Goal: Task Accomplishment & Management: Manage account settings

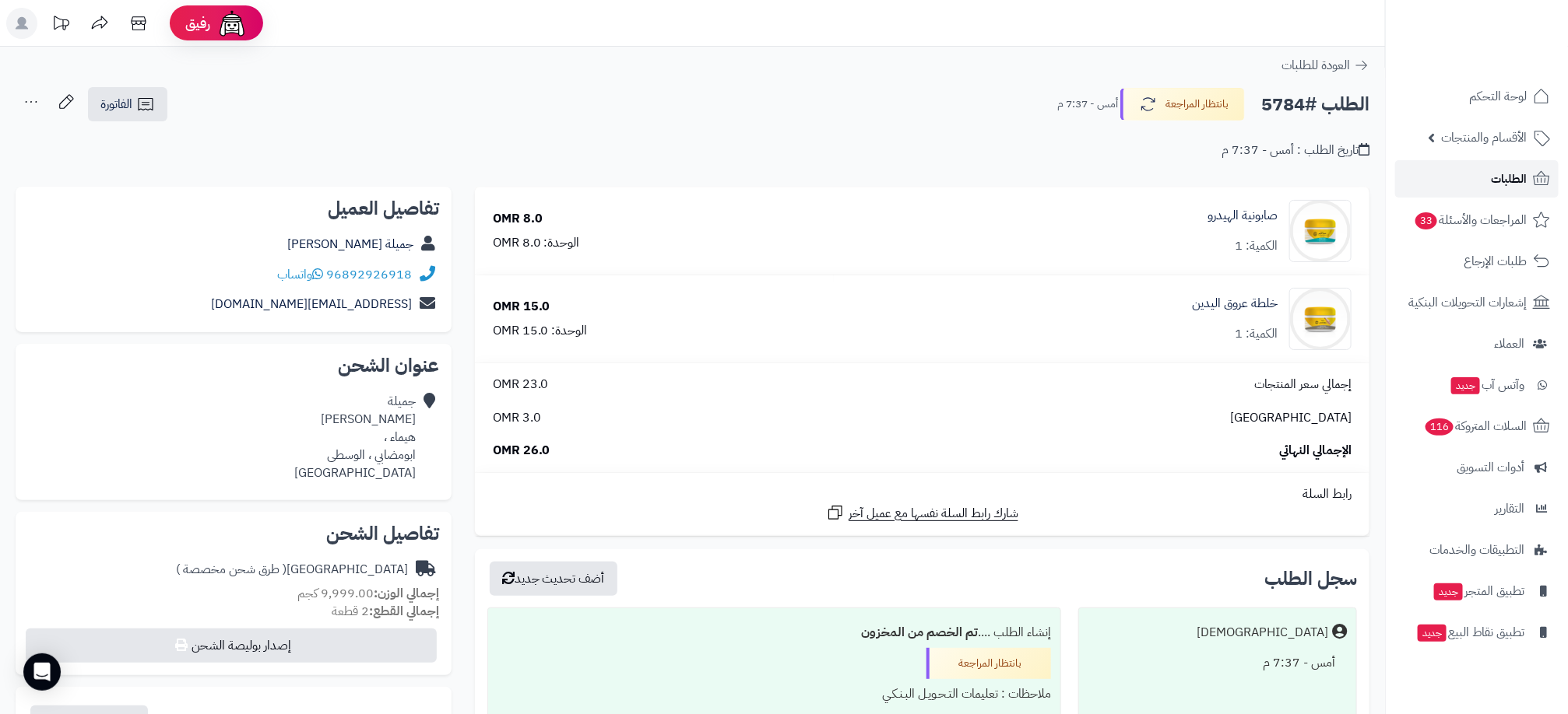
click at [1497, 175] on span "الطلبات" at bounding box center [1508, 179] width 35 height 21
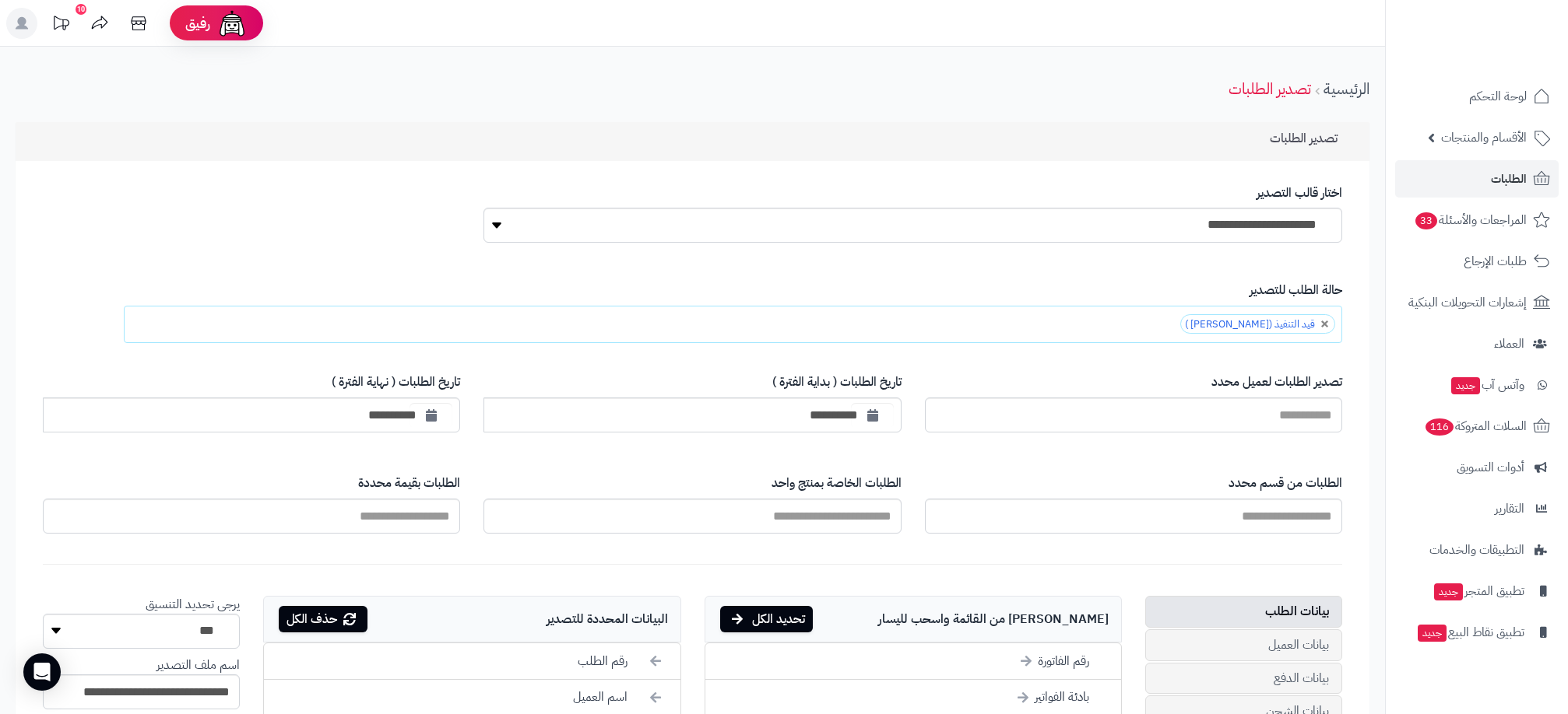
scroll to position [467, 0]
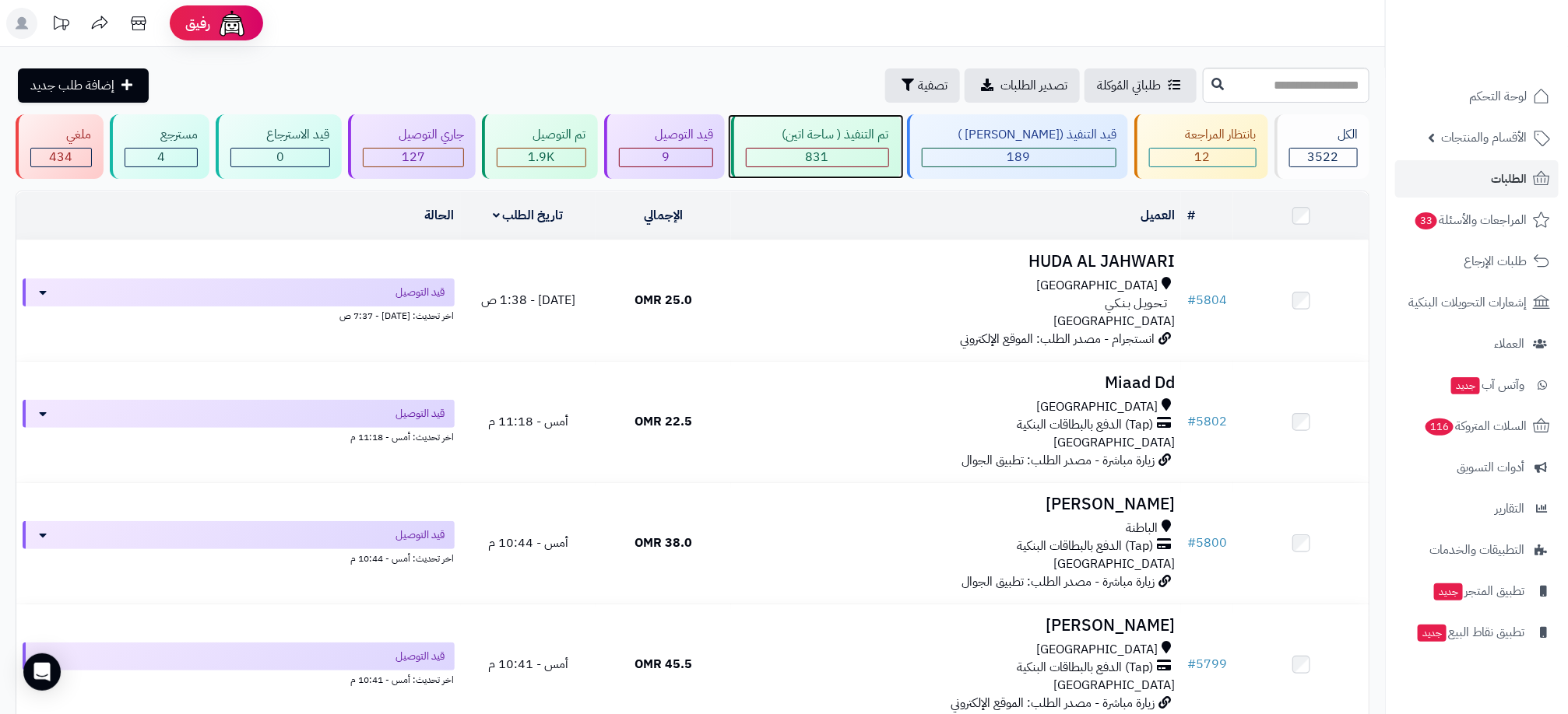
click at [888, 149] on div "831" at bounding box center [818, 157] width 142 height 18
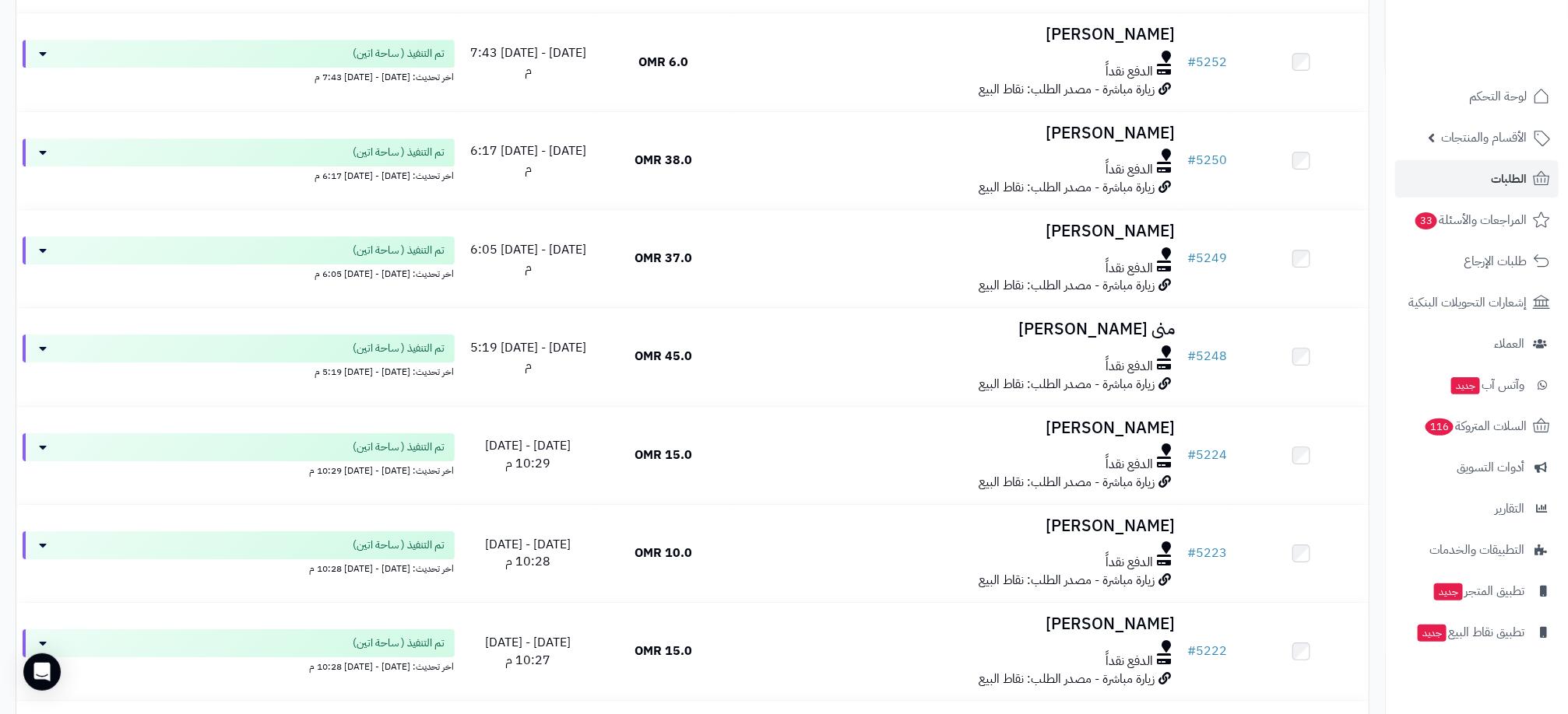
scroll to position [9590, 0]
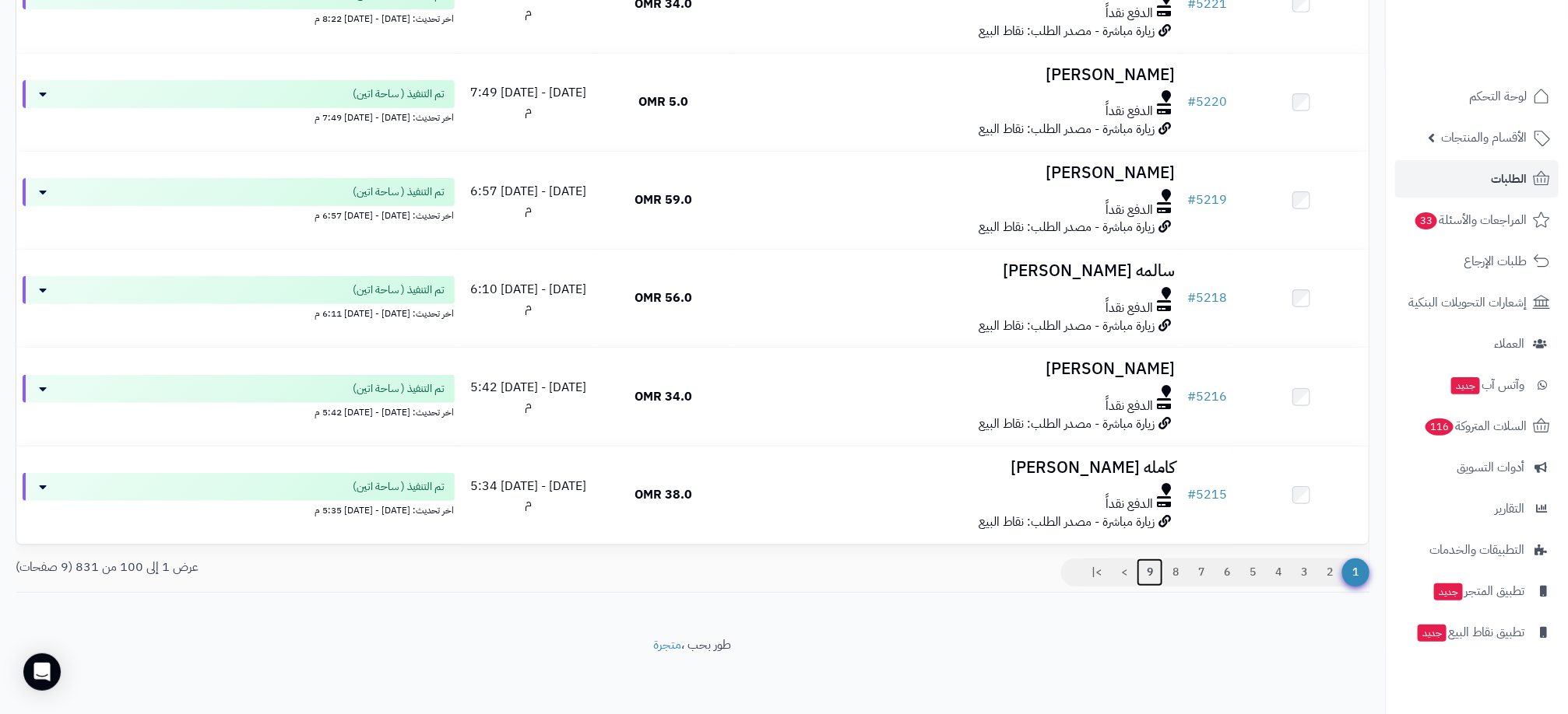
click at [1150, 576] on link "9" at bounding box center [1149, 573] width 26 height 28
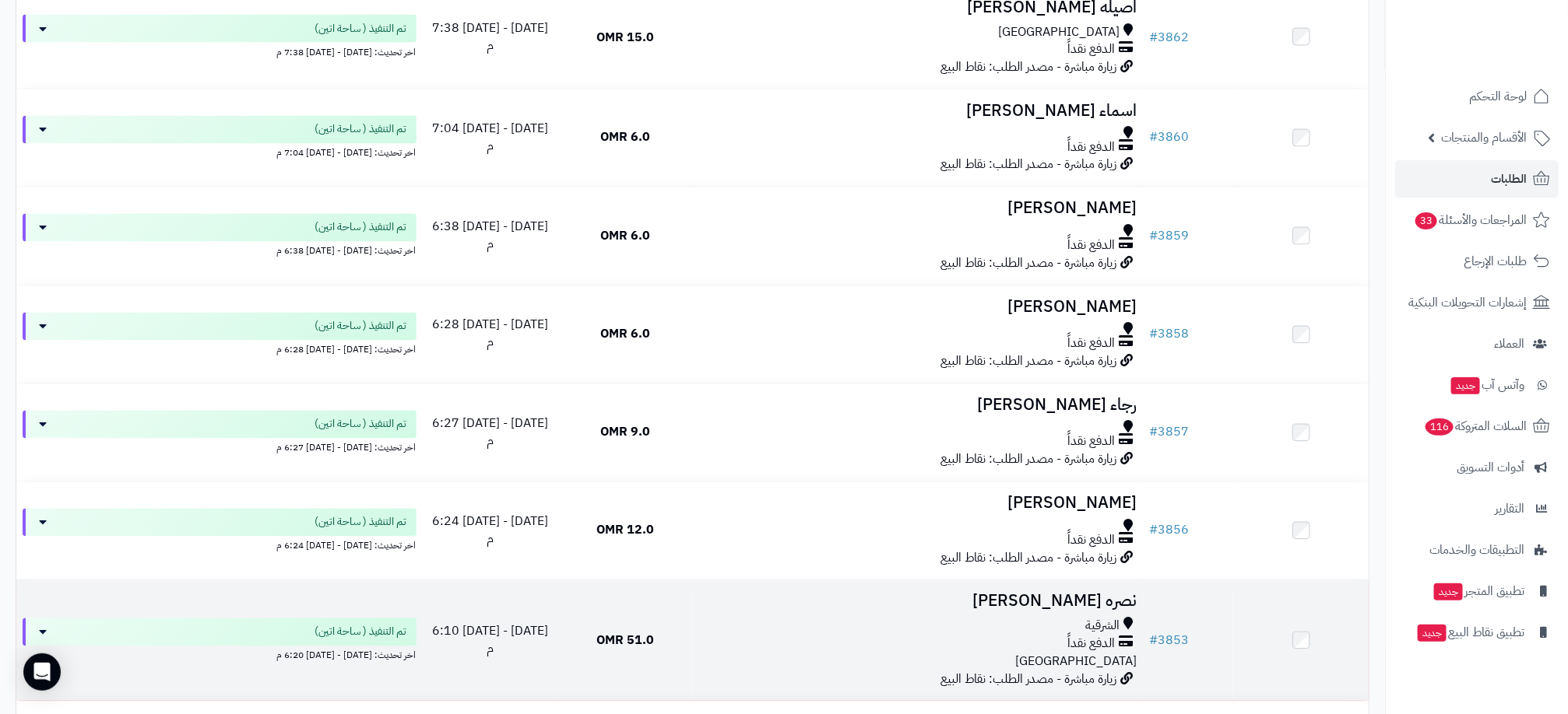
scroll to position [1472, 0]
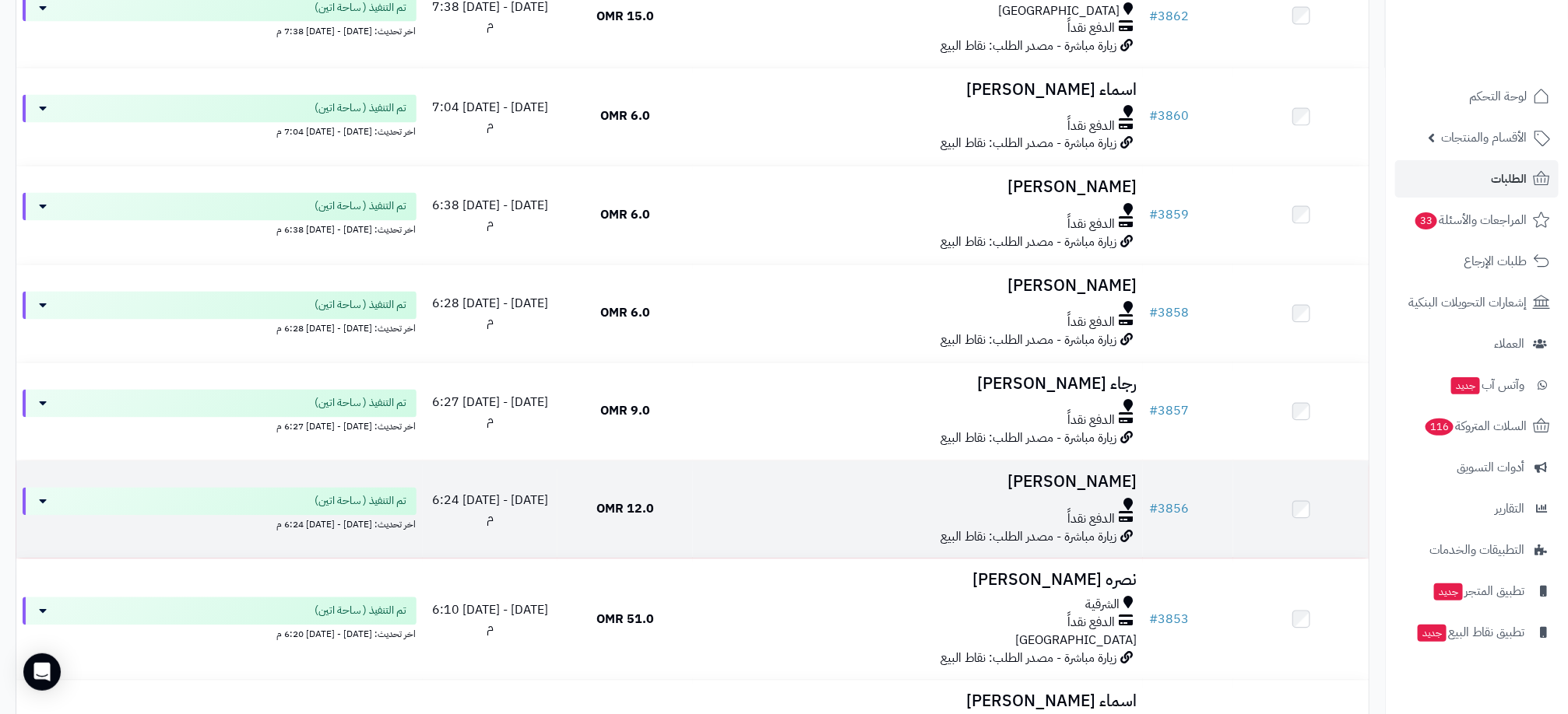
click at [1308, 517] on td at bounding box center [1300, 510] width 135 height 97
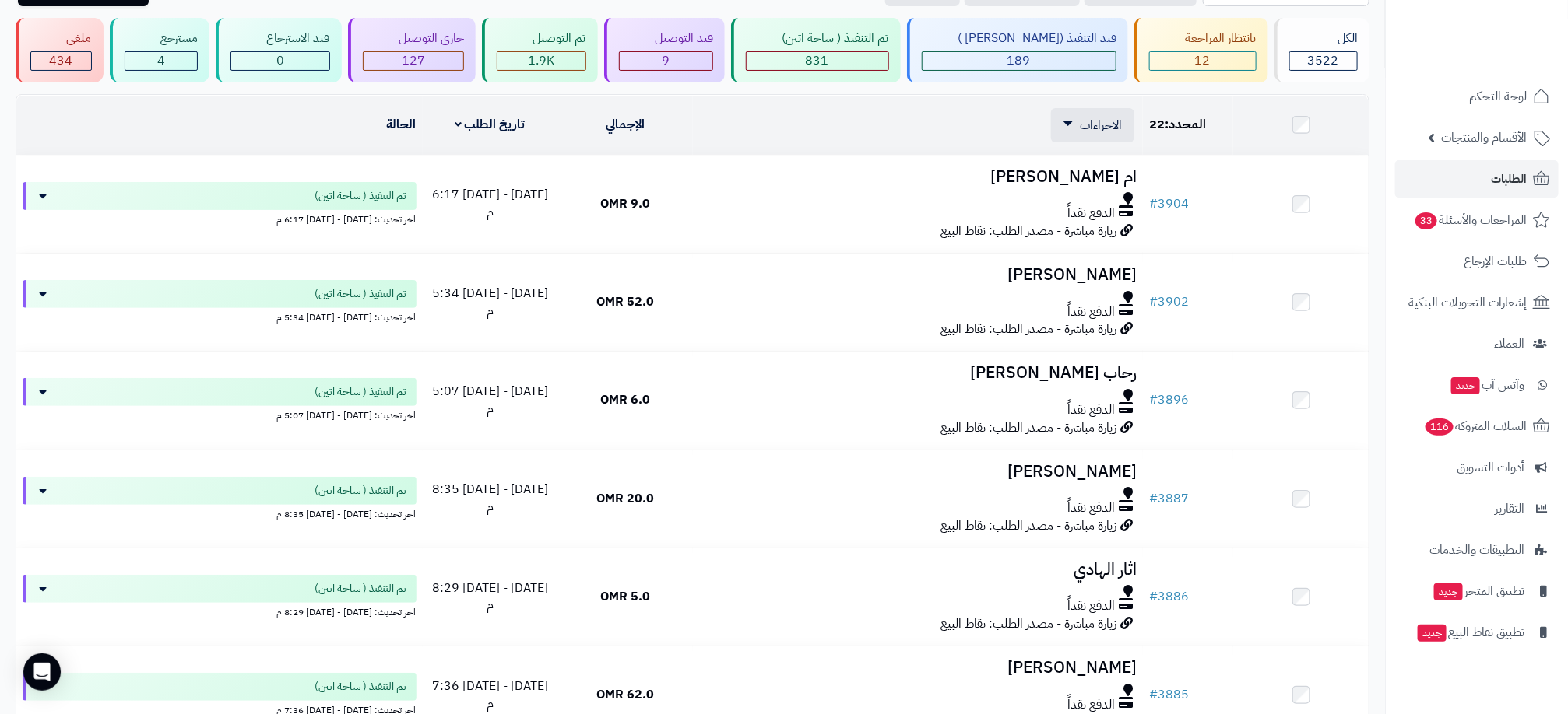
scroll to position [0, 0]
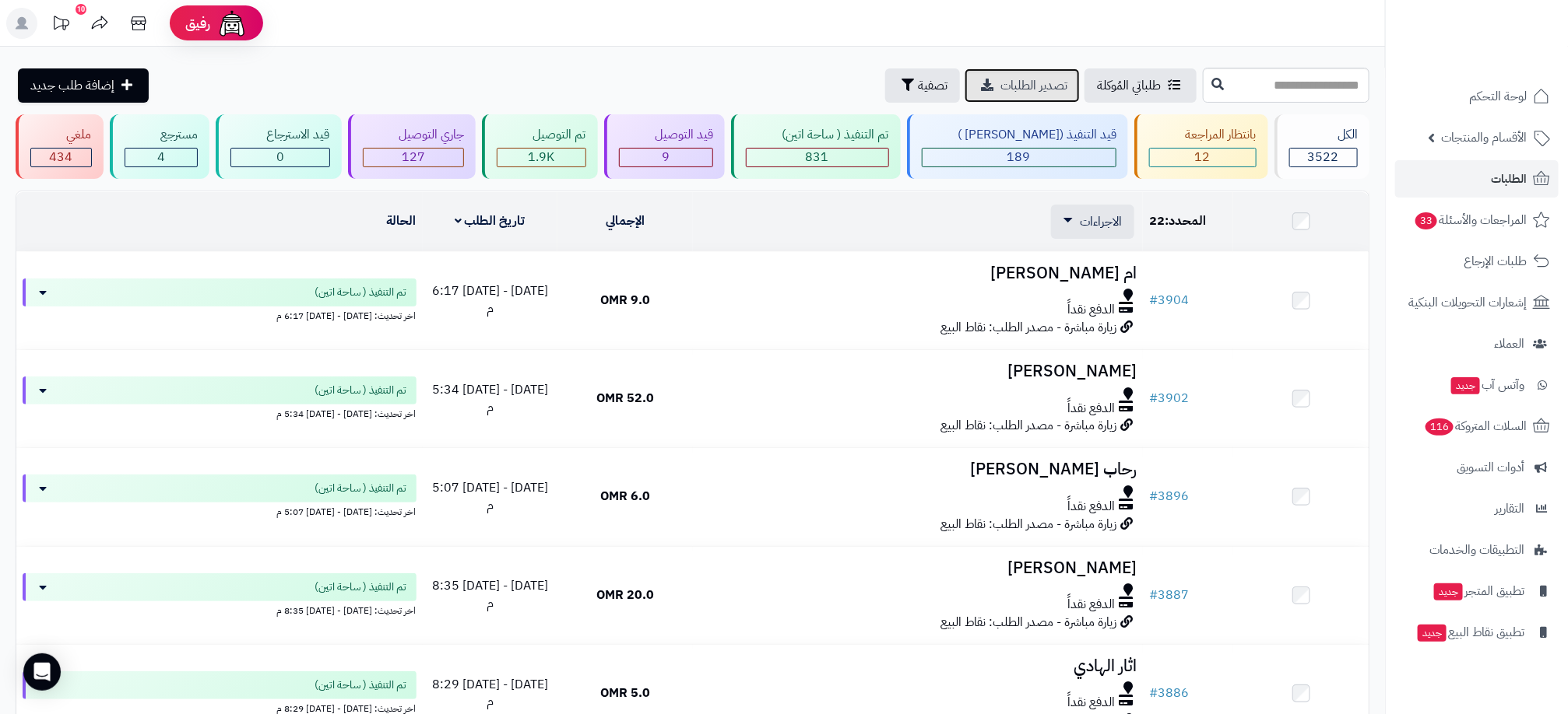
click at [1000, 78] on span "تصدير الطلبات" at bounding box center [1034, 86] width 67 height 19
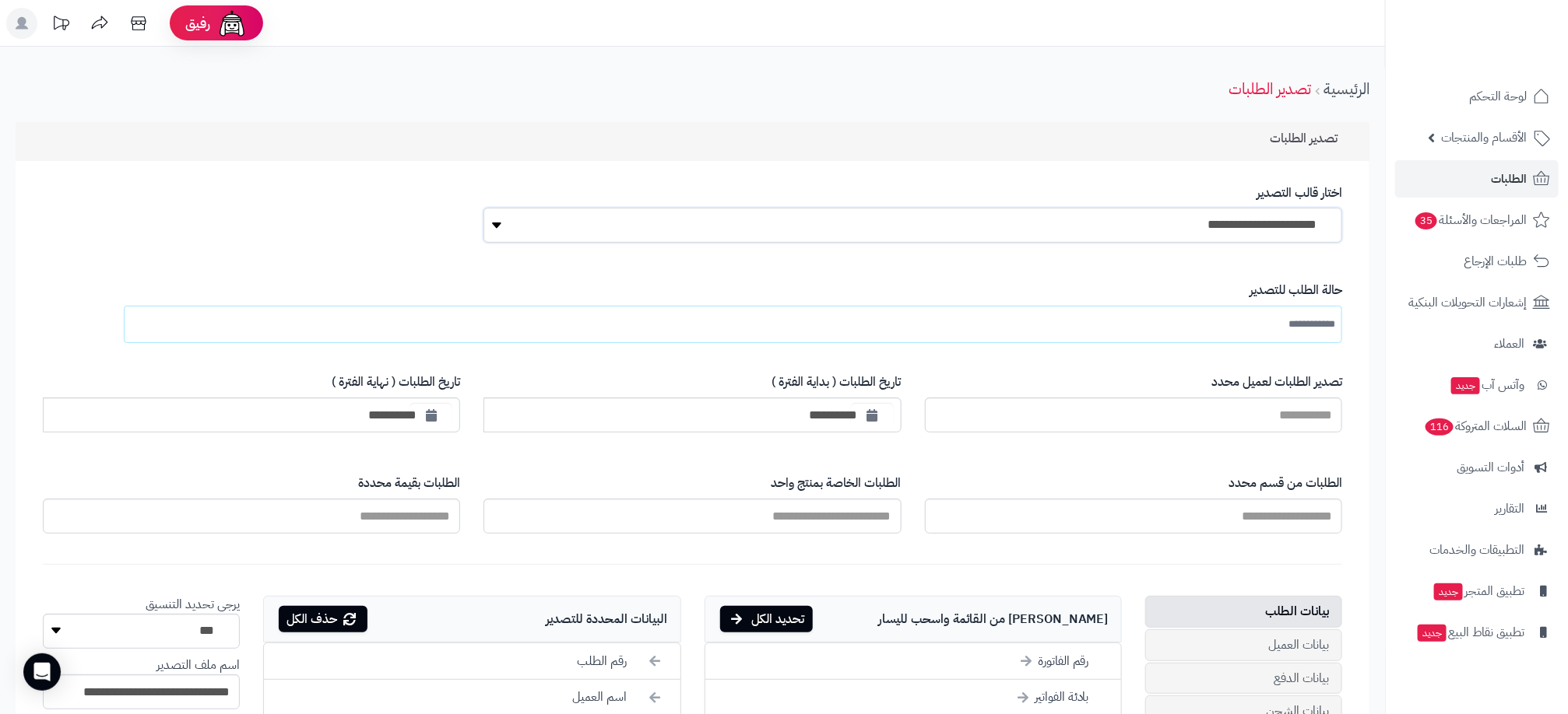
click at [1130, 234] on select "**********" at bounding box center [912, 225] width 858 height 35
click at [1127, 150] on div "تصدير الطلبات" at bounding box center [693, 141] width 1354 height 39
click at [1262, 325] on input "text" at bounding box center [1298, 325] width 74 height 28
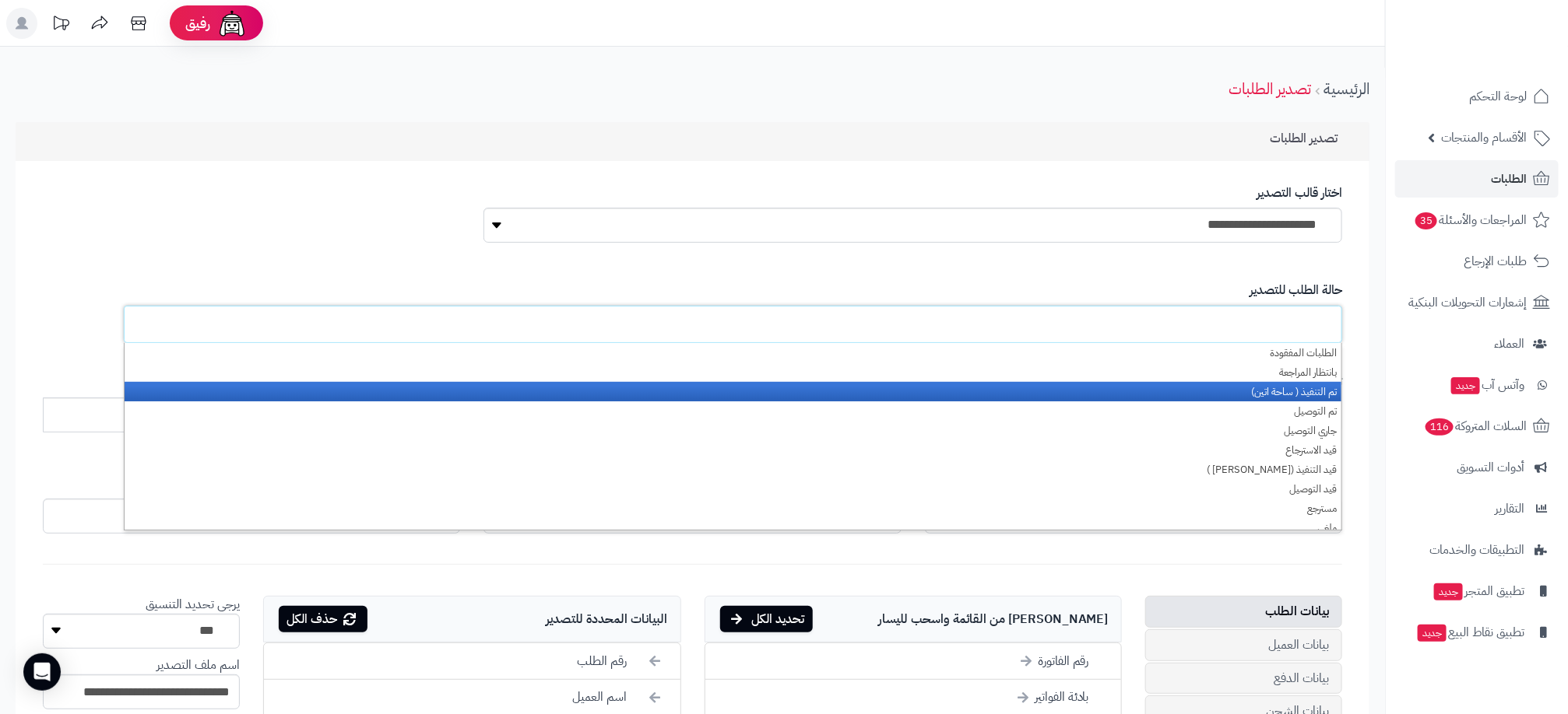
click at [1269, 397] on li "تم التنفيذ ( ساحة اتين)" at bounding box center [733, 391] width 1217 height 20
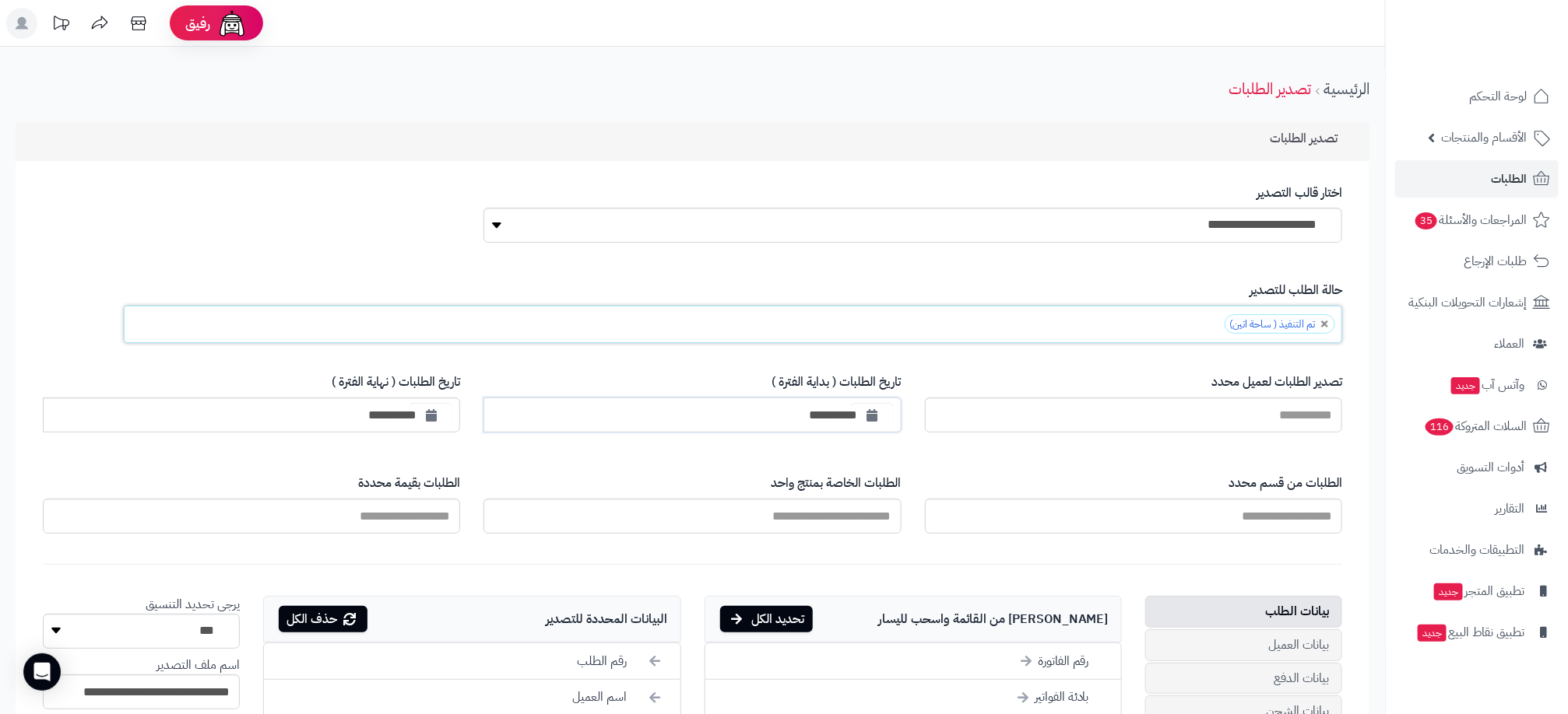
click at [827, 413] on input "**********" at bounding box center [692, 415] width 417 height 35
click at [866, 421] on button "button" at bounding box center [872, 415] width 43 height 28
click at [888, 446] on th "›" at bounding box center [899, 450] width 27 height 23
click at [1065, 453] on th "‹" at bounding box center [1060, 450] width 27 height 23
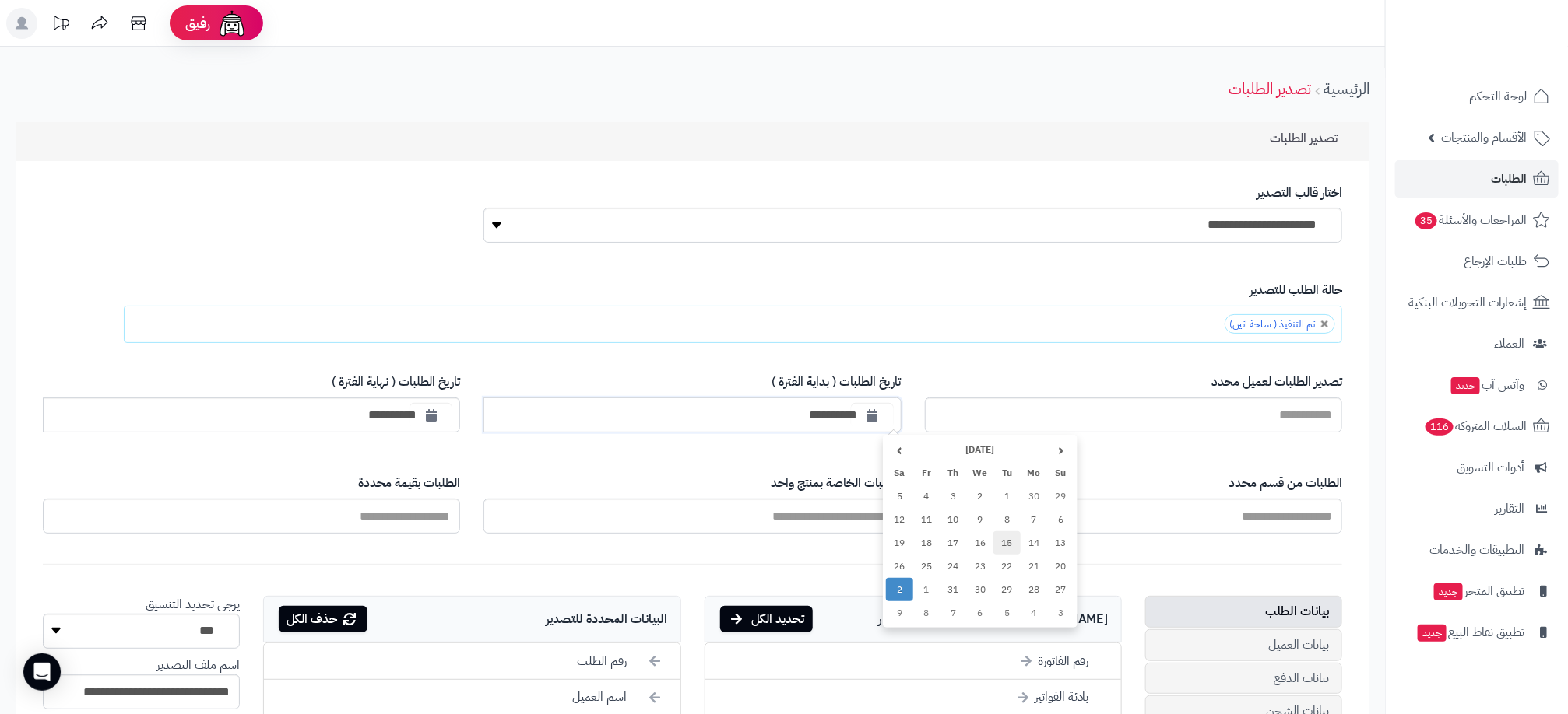
click at [1004, 545] on td "15" at bounding box center [1007, 543] width 27 height 23
type input "**********"
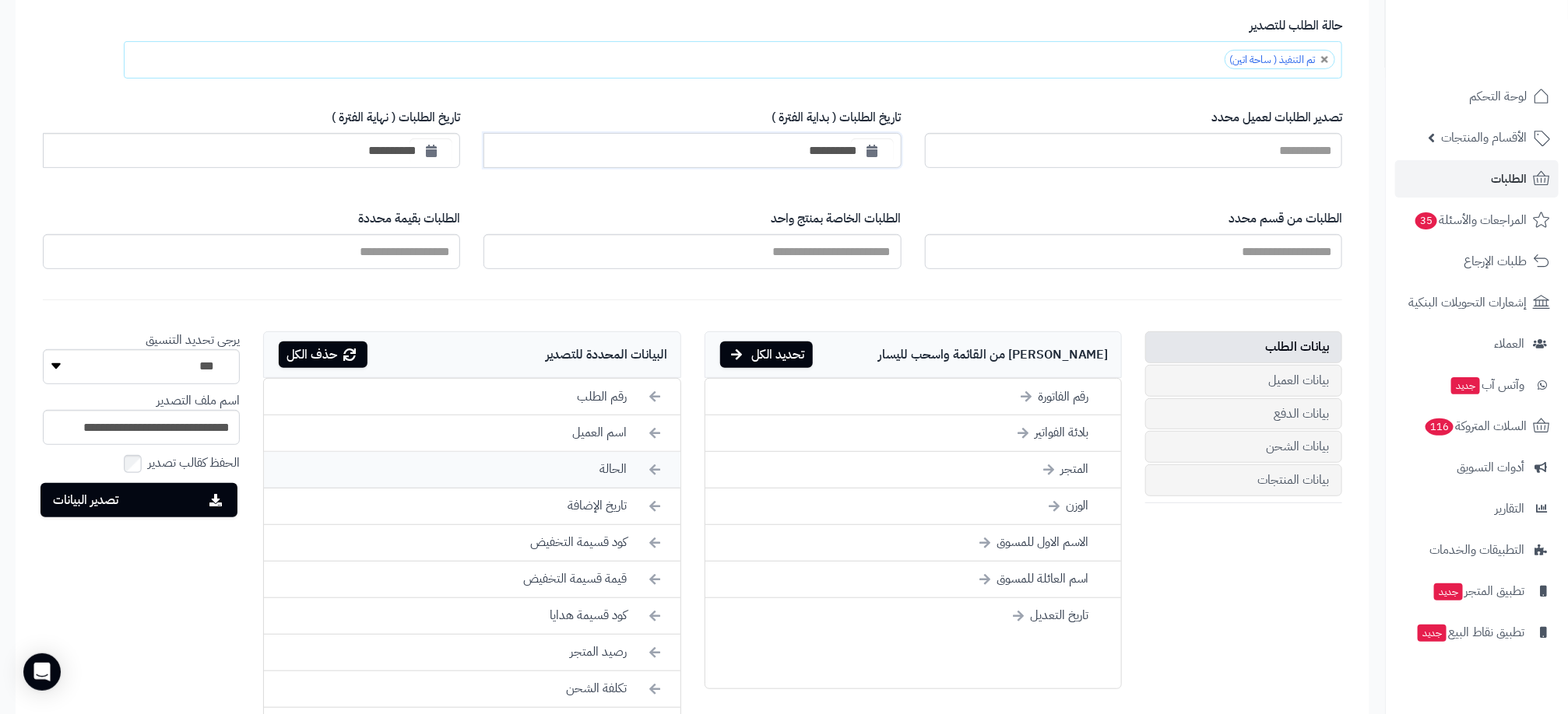
scroll to position [350, 0]
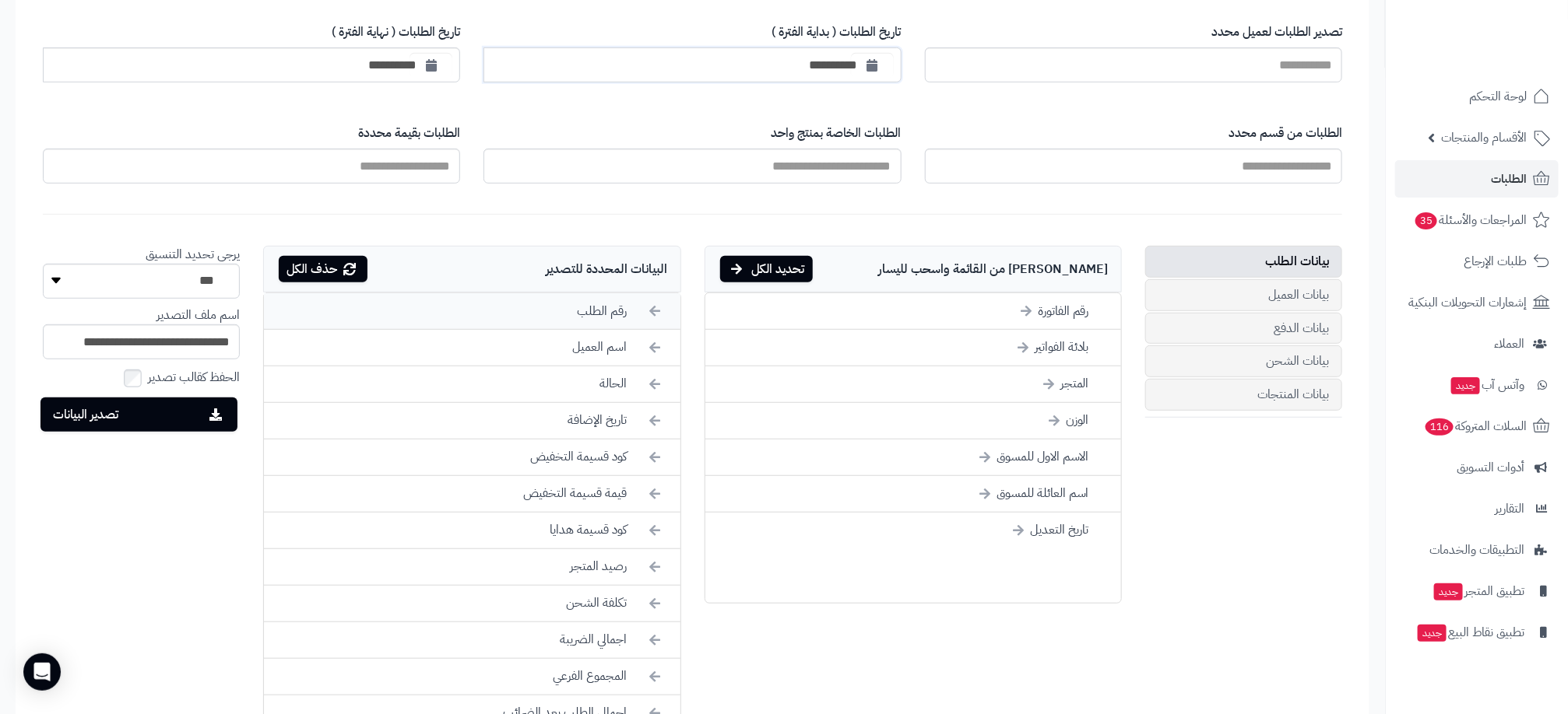
click at [659, 313] on icon at bounding box center [656, 311] width 11 height 17
click at [1062, 577] on li "رقم الطلب" at bounding box center [912, 567] width 415 height 35
click at [638, 356] on li "الحالة" at bounding box center [471, 347] width 415 height 36
click at [629, 393] on li "كود قسيمة التخفيض" at bounding box center [471, 384] width 415 height 36
click at [629, 414] on li "كود قسيمة هدايا" at bounding box center [471, 421] width 415 height 36
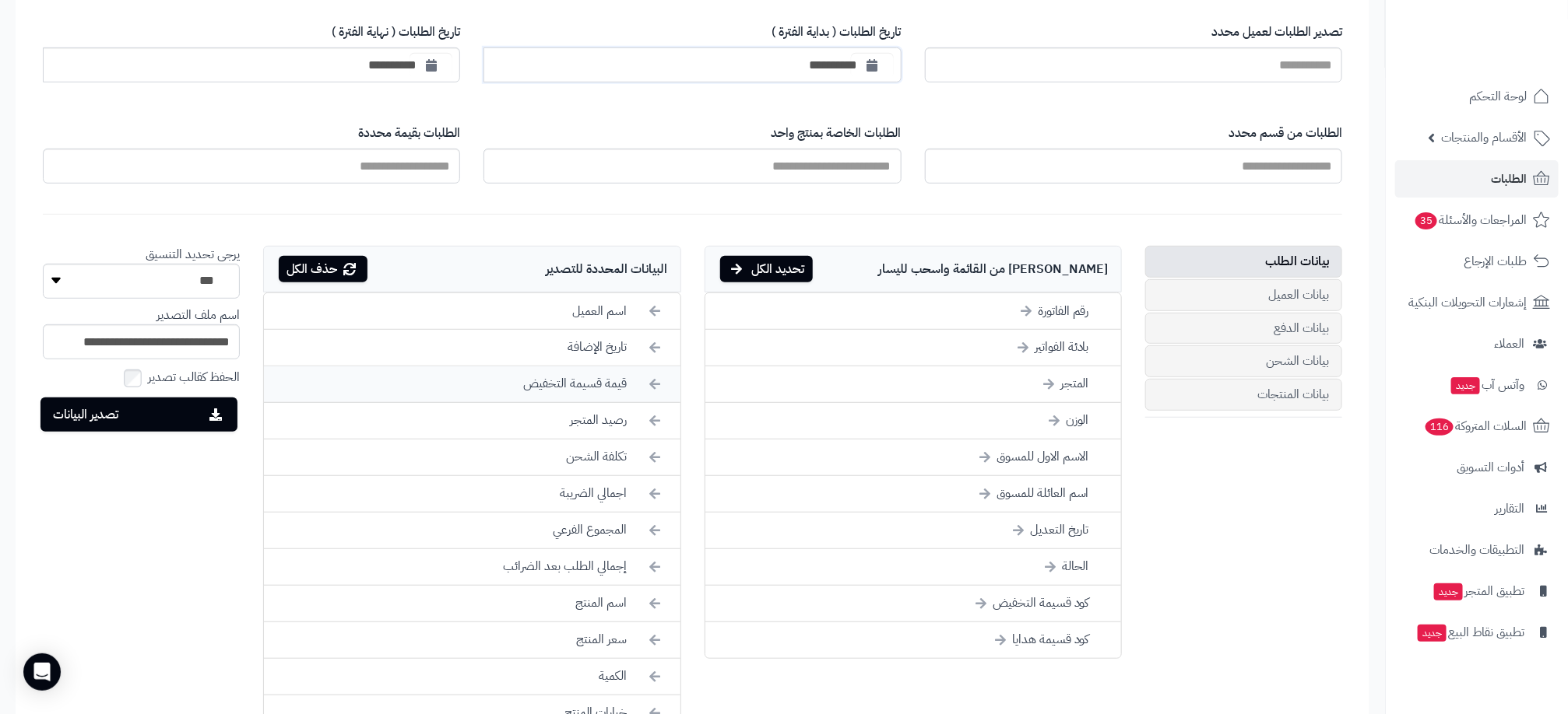
click at [624, 392] on li "قيمة قسيمة التخفيض" at bounding box center [471, 384] width 415 height 36
click at [619, 393] on li "رصيد المتجر" at bounding box center [471, 384] width 415 height 36
click at [619, 393] on li "تكلفة الشحن" at bounding box center [471, 384] width 415 height 36
click at [617, 393] on li "اجمالي الضريبة" at bounding box center [471, 384] width 415 height 36
click at [617, 393] on li "المجموع الفرعي" at bounding box center [471, 384] width 415 height 36
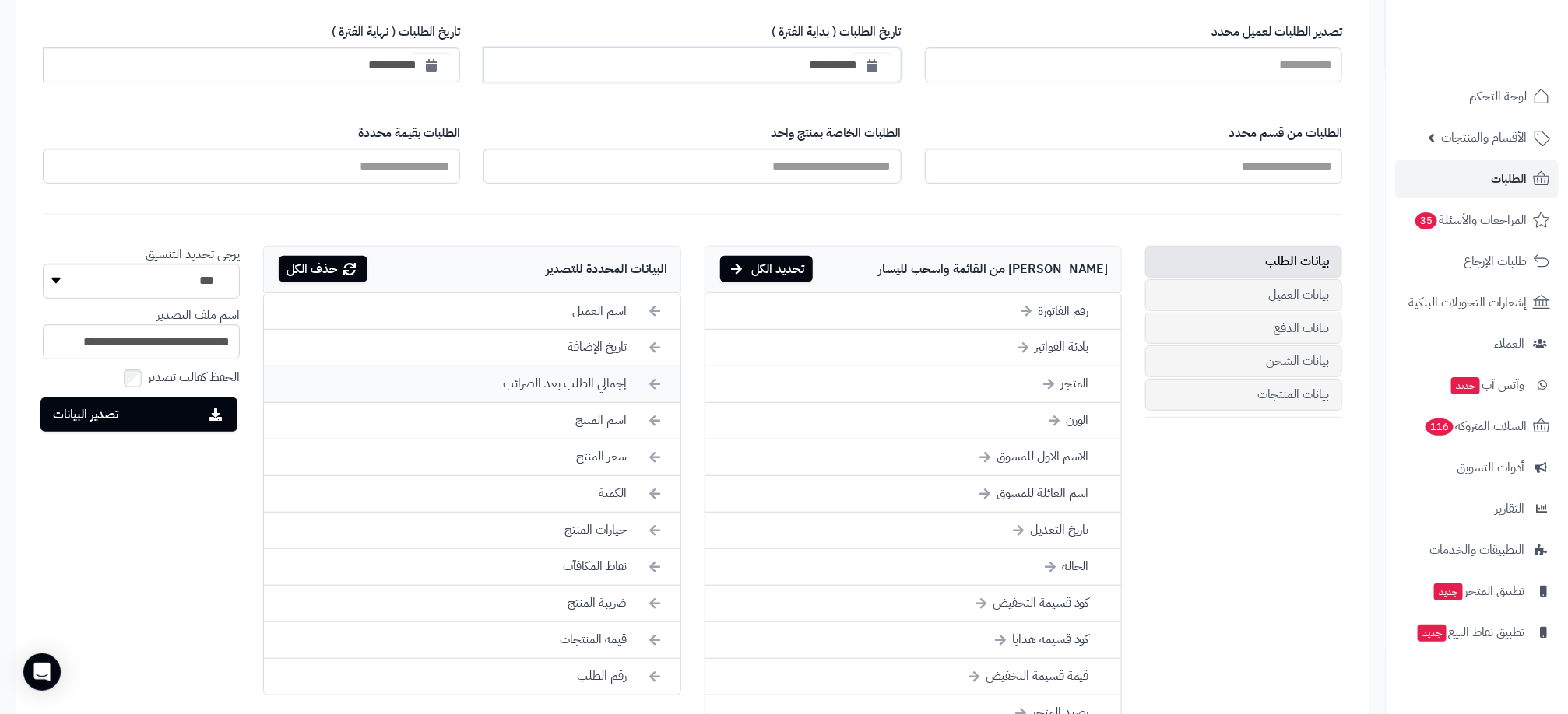
click at [615, 393] on li "إجمالي الطلب بعد الضرائب" at bounding box center [471, 384] width 415 height 36
click at [615, 393] on li "اسم المنتج" at bounding box center [471, 384] width 415 height 36
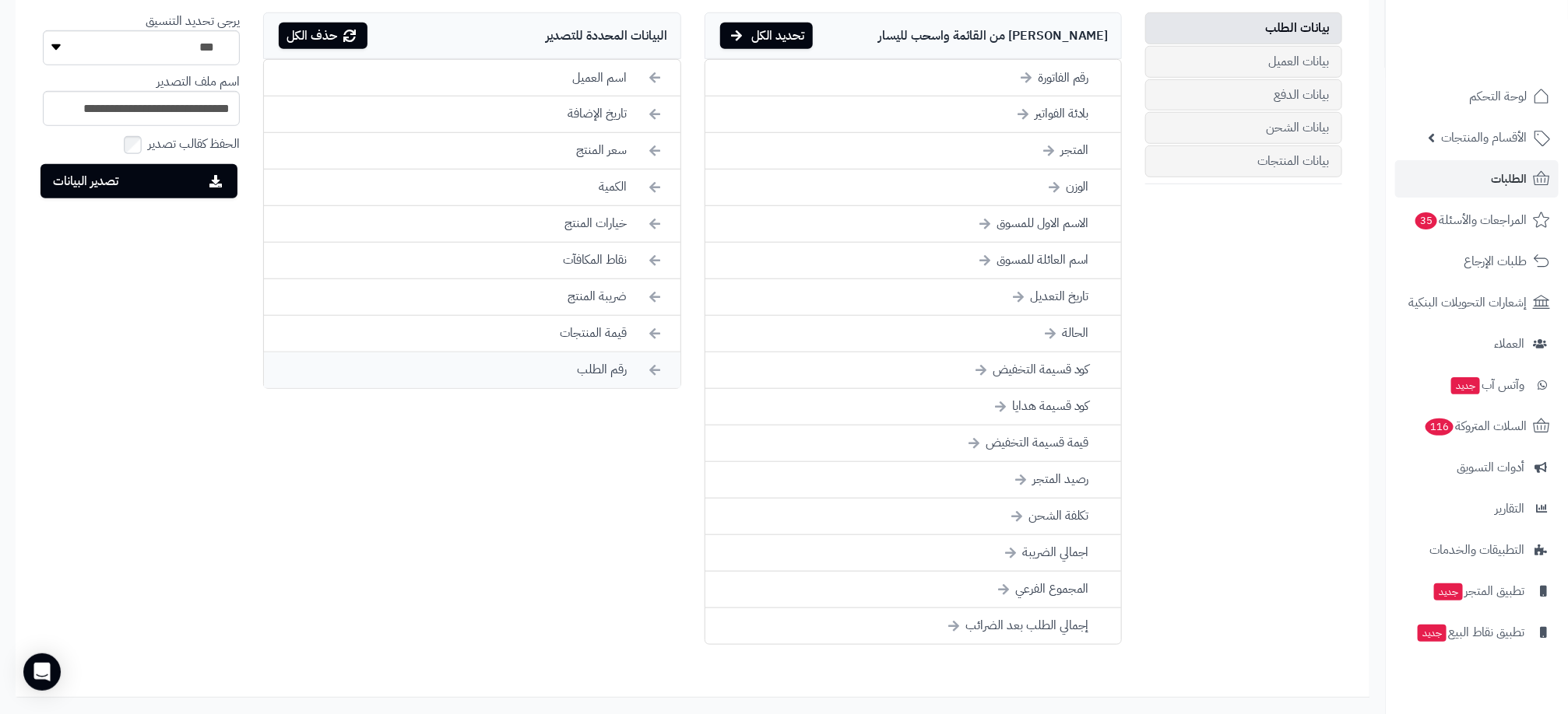
scroll to position [467, 0]
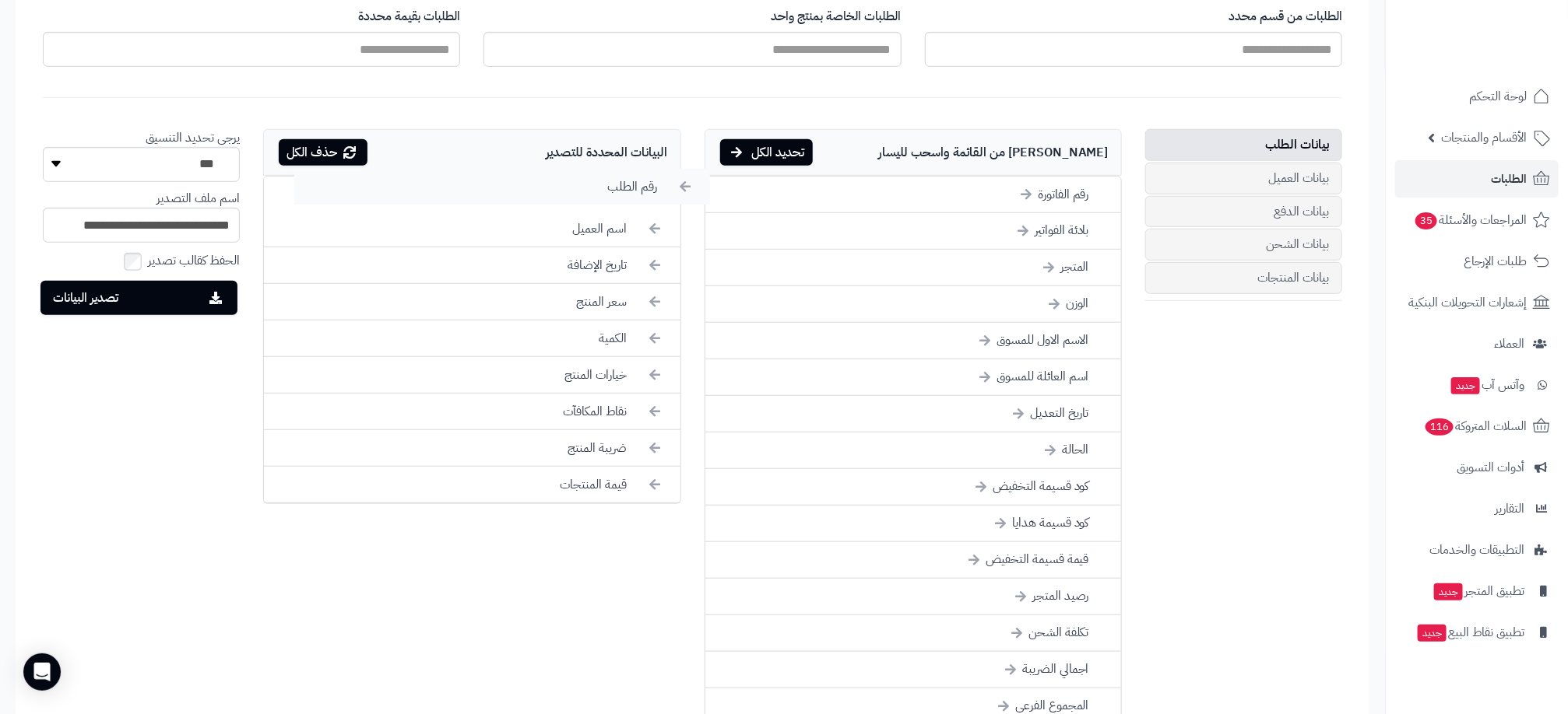
drag, startPoint x: 601, startPoint y: 486, endPoint x: 624, endPoint y: 189, distance: 297.9
click at [648, 235] on li "اسم العميل" at bounding box center [471, 231] width 415 height 36
drag, startPoint x: 615, startPoint y: 269, endPoint x: 737, endPoint y: 291, distance: 124.0
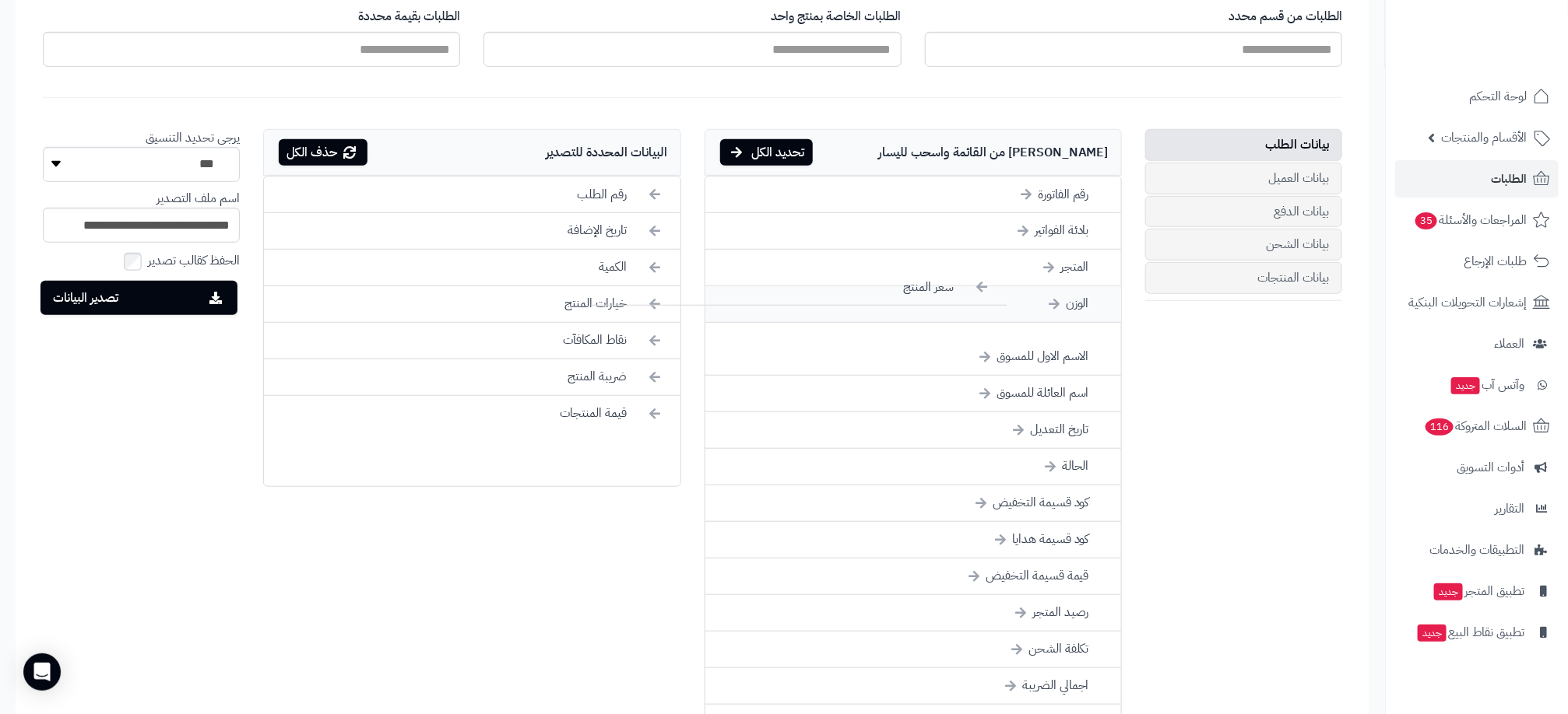
drag, startPoint x: 617, startPoint y: 276, endPoint x: 955, endPoint y: 296, distance: 338.6
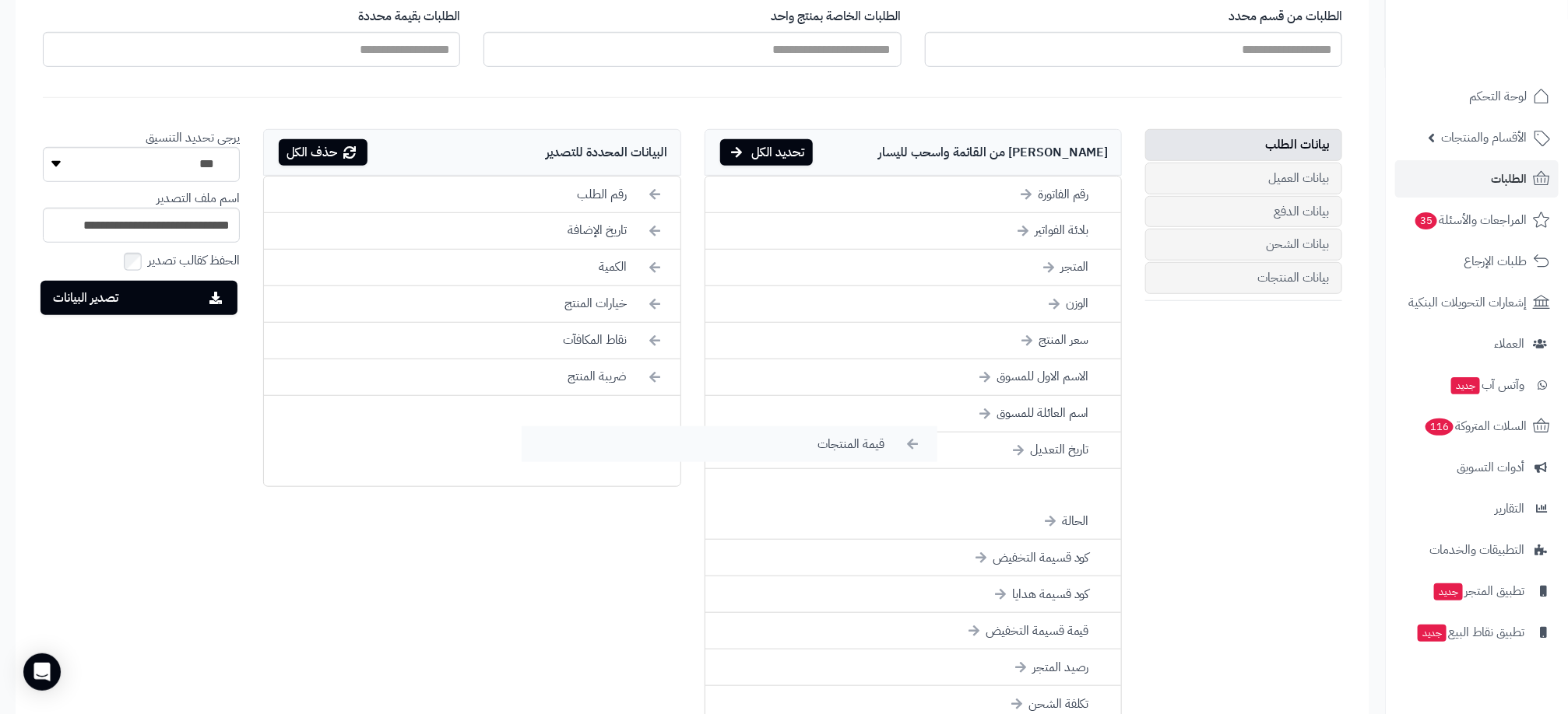
drag, startPoint x: 593, startPoint y: 416, endPoint x: 913, endPoint y: 453, distance: 322.1
click at [1226, 283] on link "بيانات المنتجات" at bounding box center [1243, 278] width 196 height 32
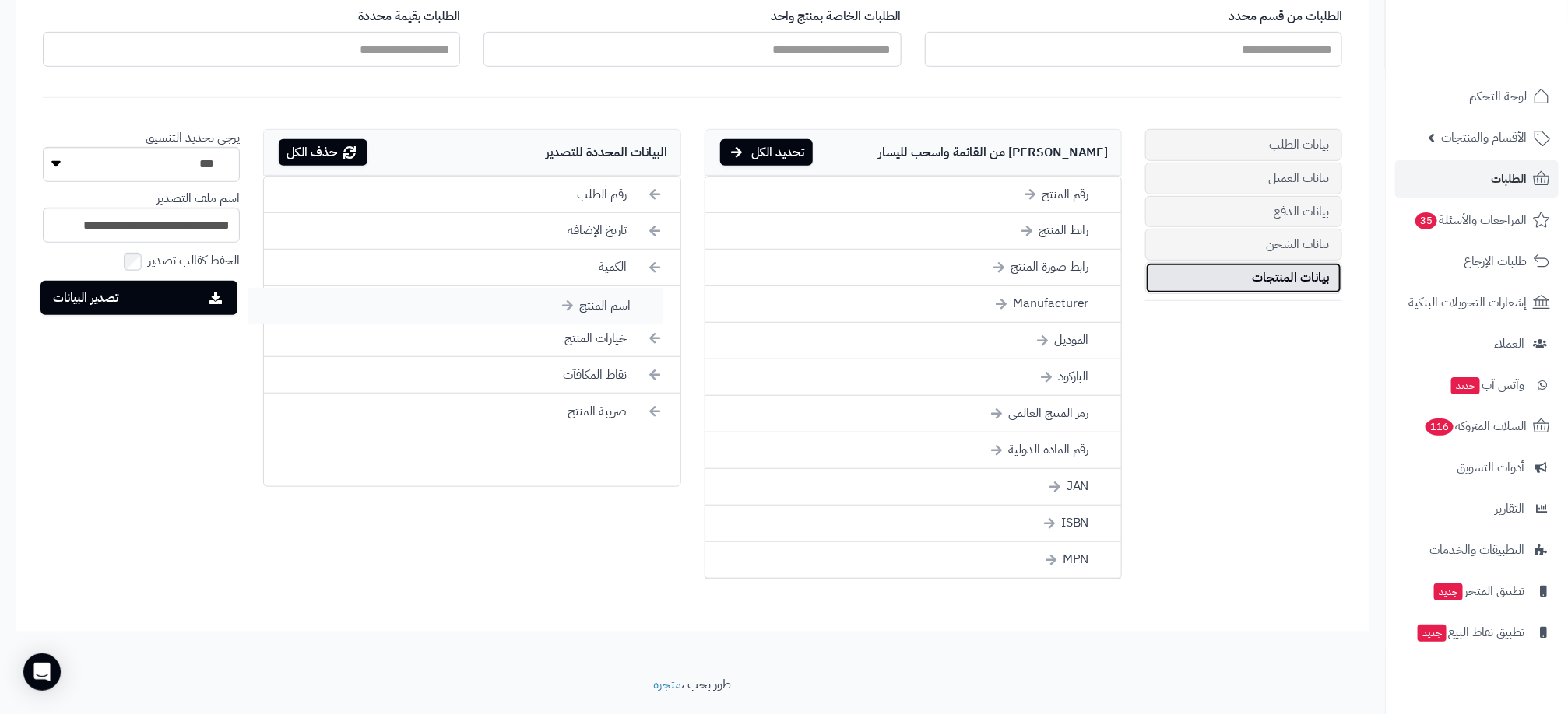
drag, startPoint x: 1044, startPoint y: 600, endPoint x: 586, endPoint y: 306, distance: 544.2
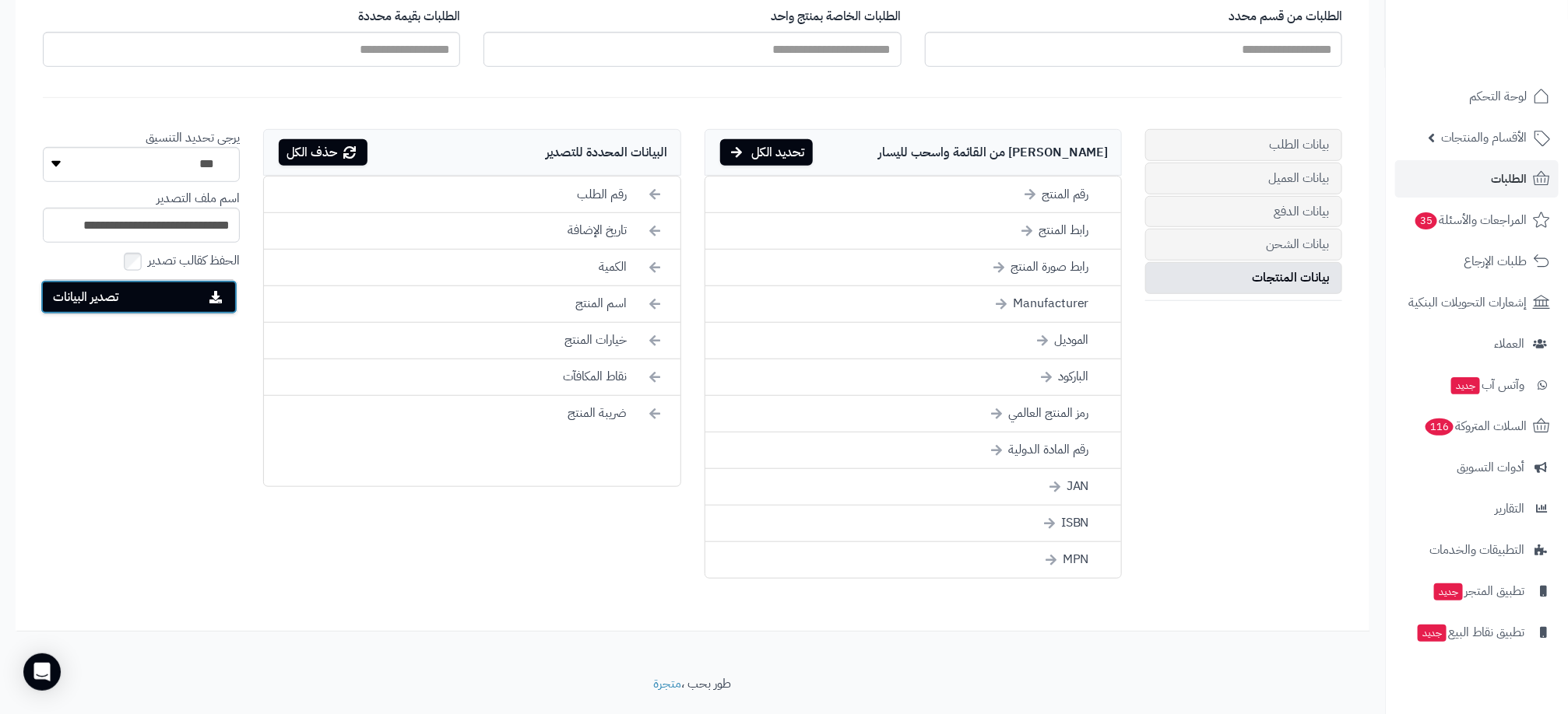
click at [136, 308] on button "تصدير البيانات" at bounding box center [138, 297] width 196 height 34
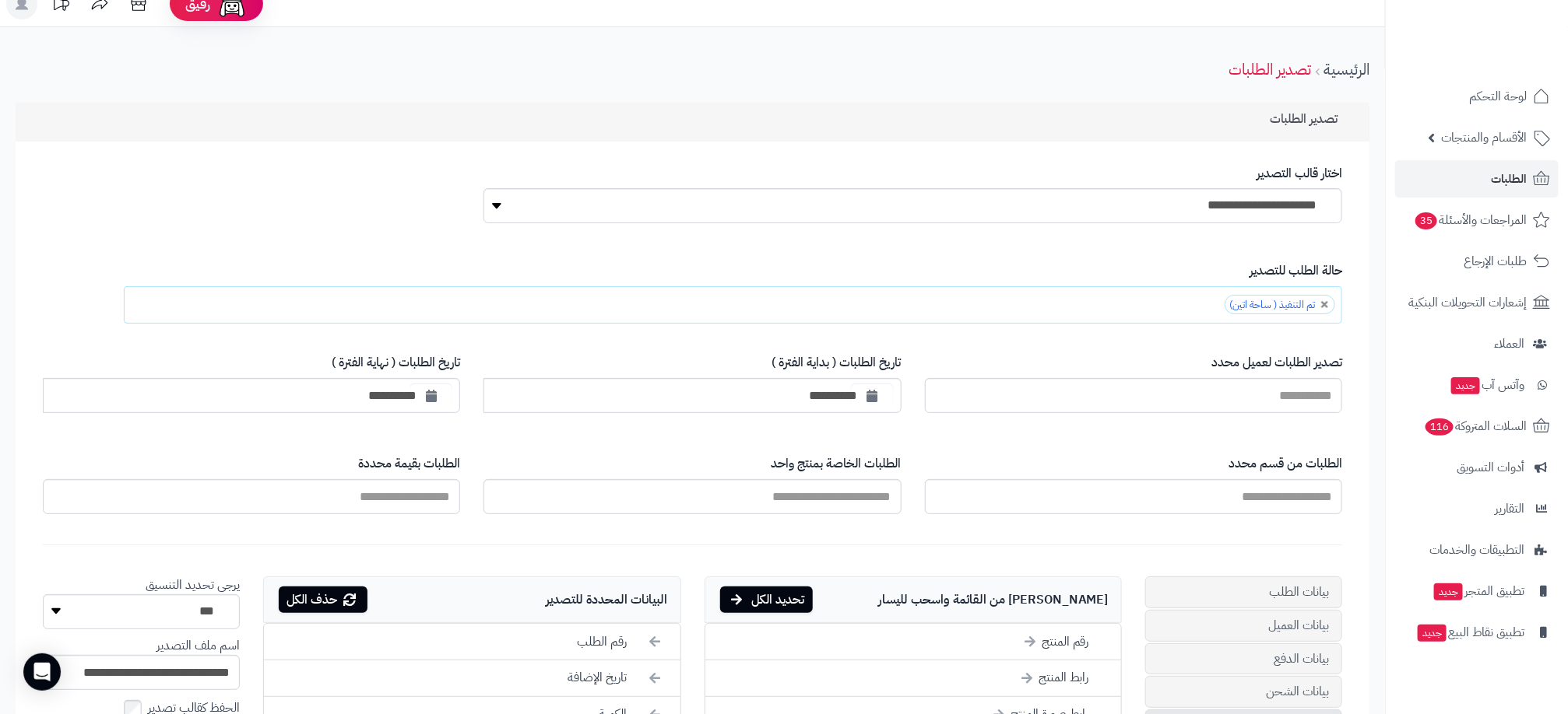
scroll to position [0, 0]
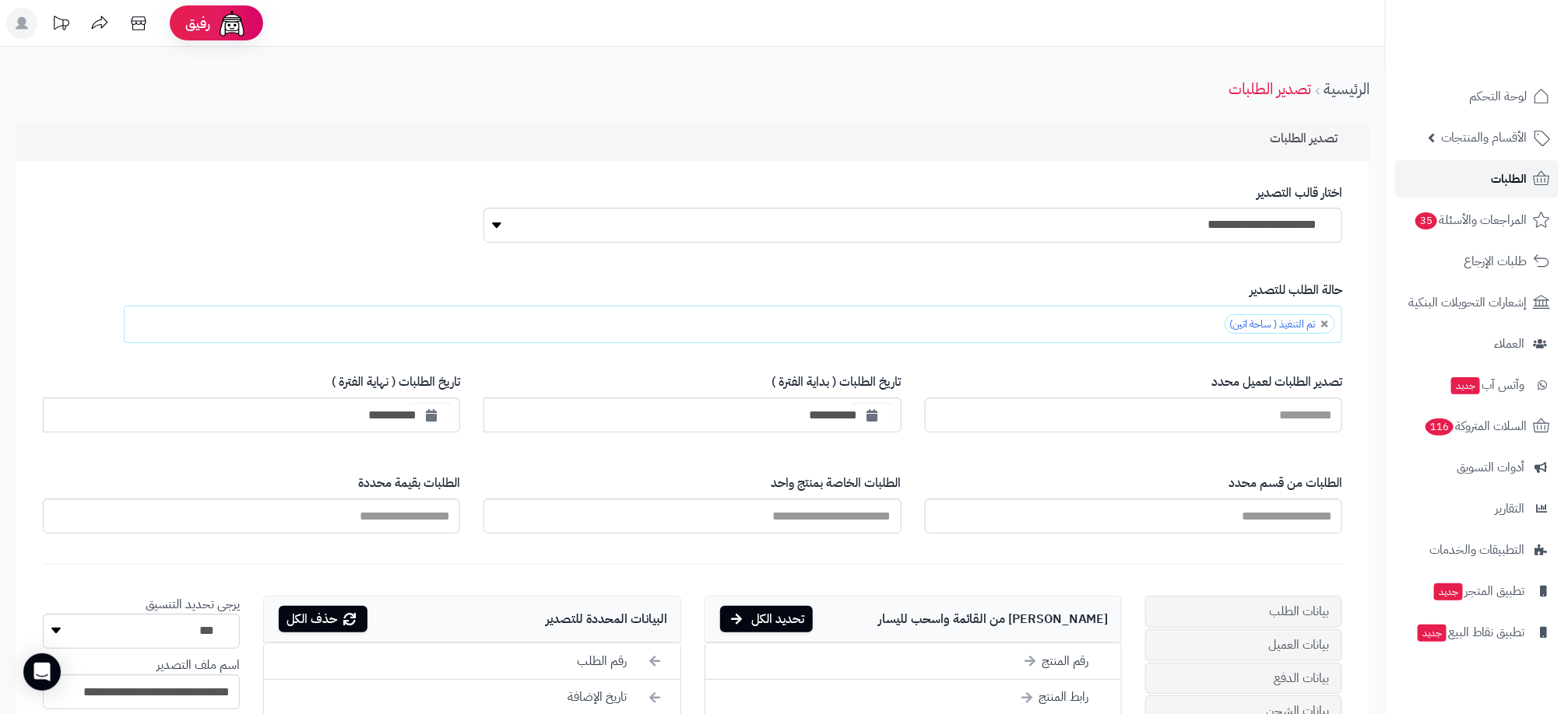
click at [1525, 178] on span "الطلبات" at bounding box center [1508, 179] width 35 height 21
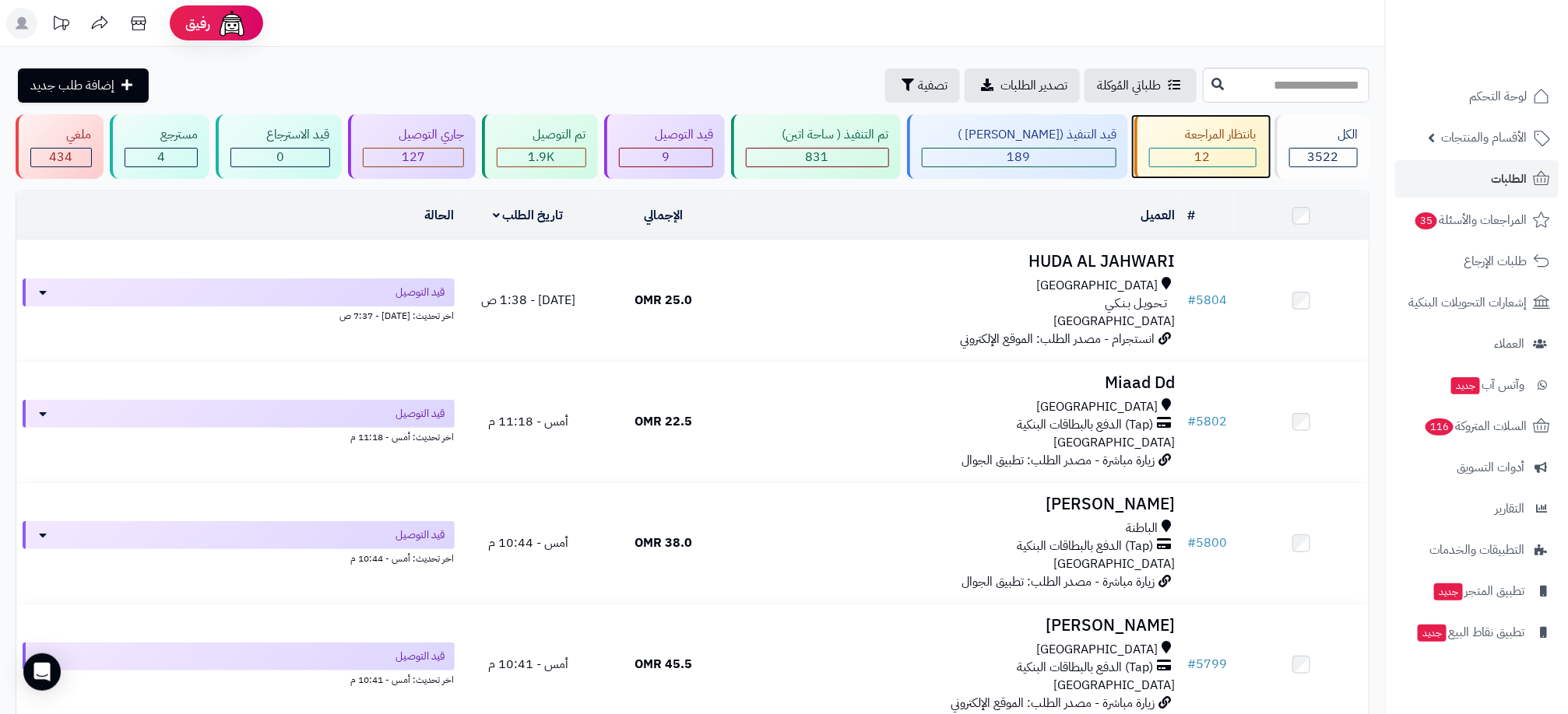
click at [1183, 159] on div "12" at bounding box center [1203, 157] width 106 height 18
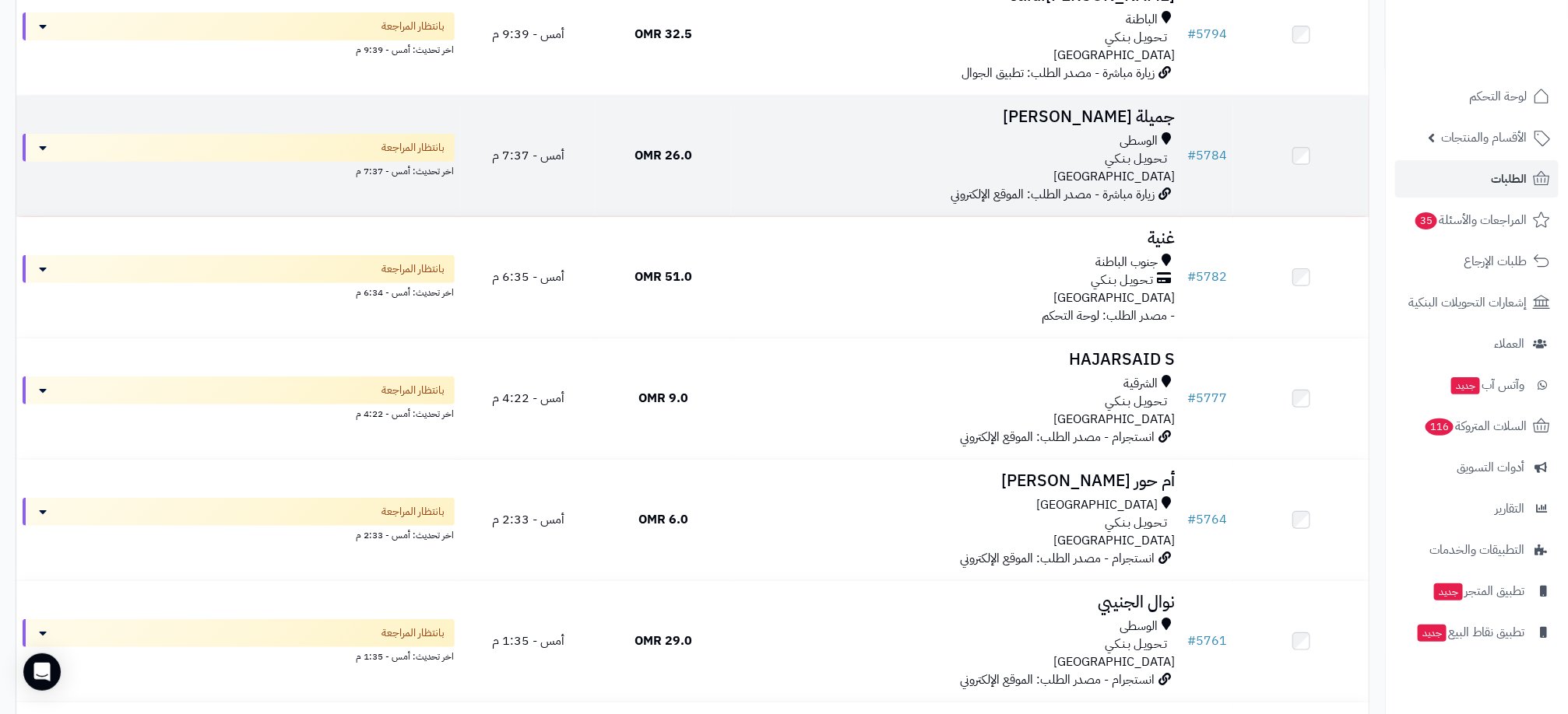
scroll to position [350, 0]
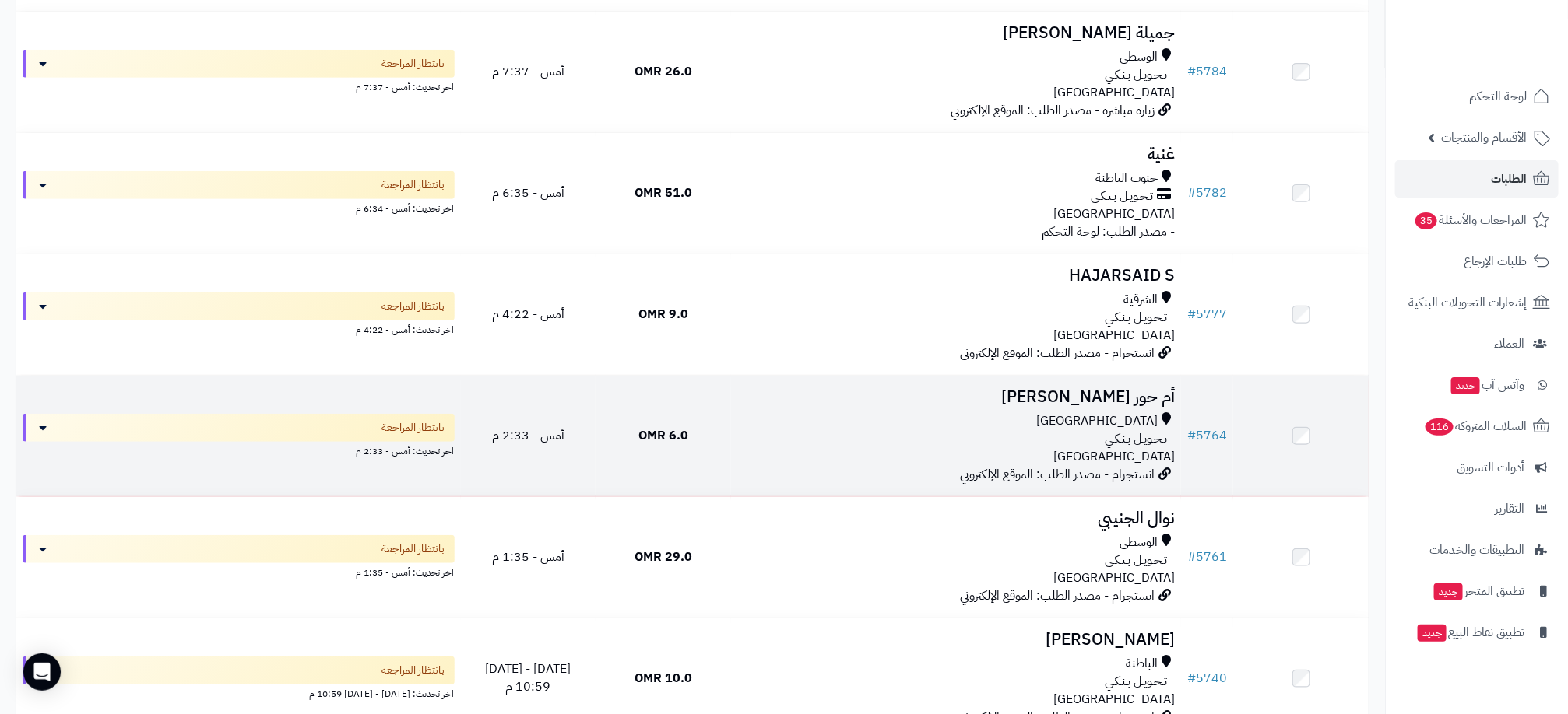
click at [804, 420] on div "[GEOGRAPHIC_DATA]" at bounding box center [956, 421] width 438 height 18
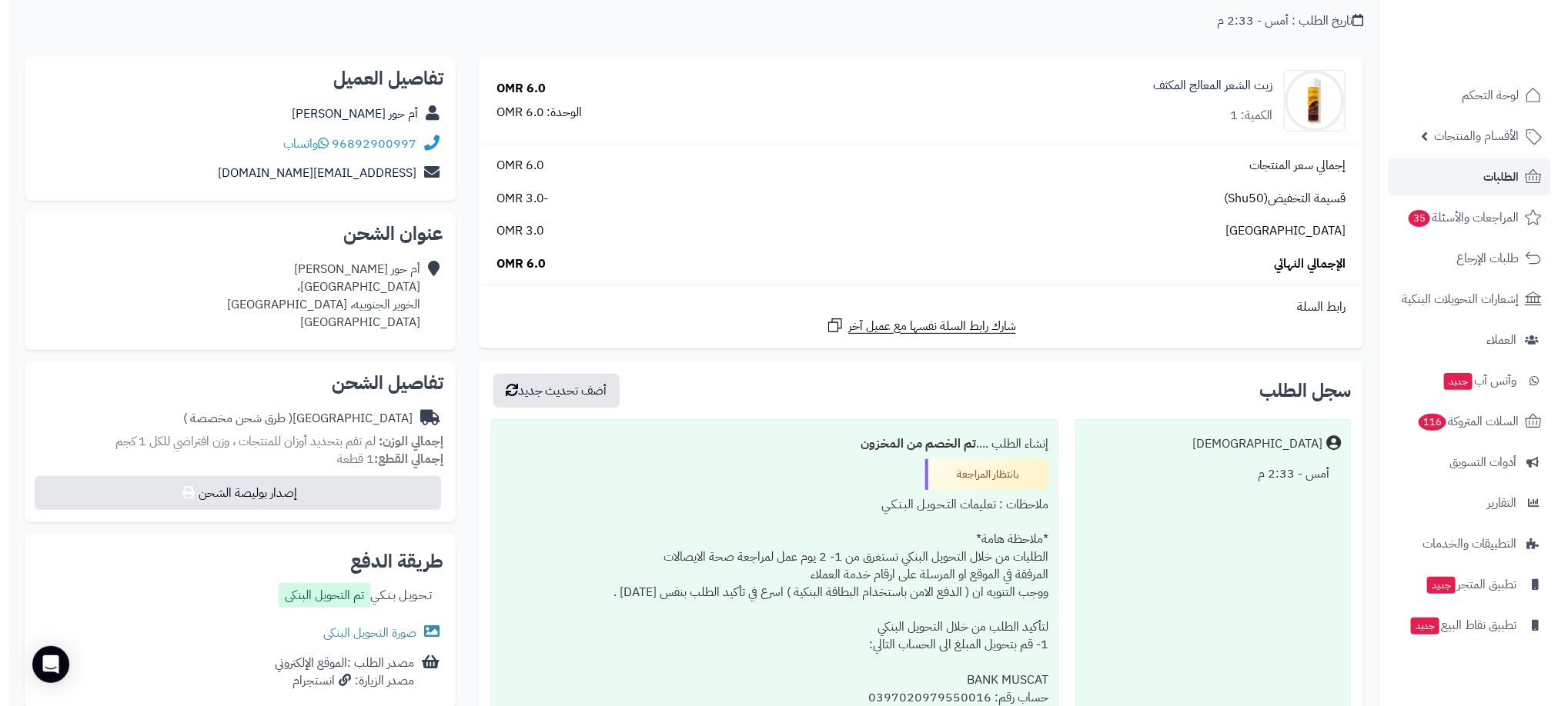
scroll to position [115, 0]
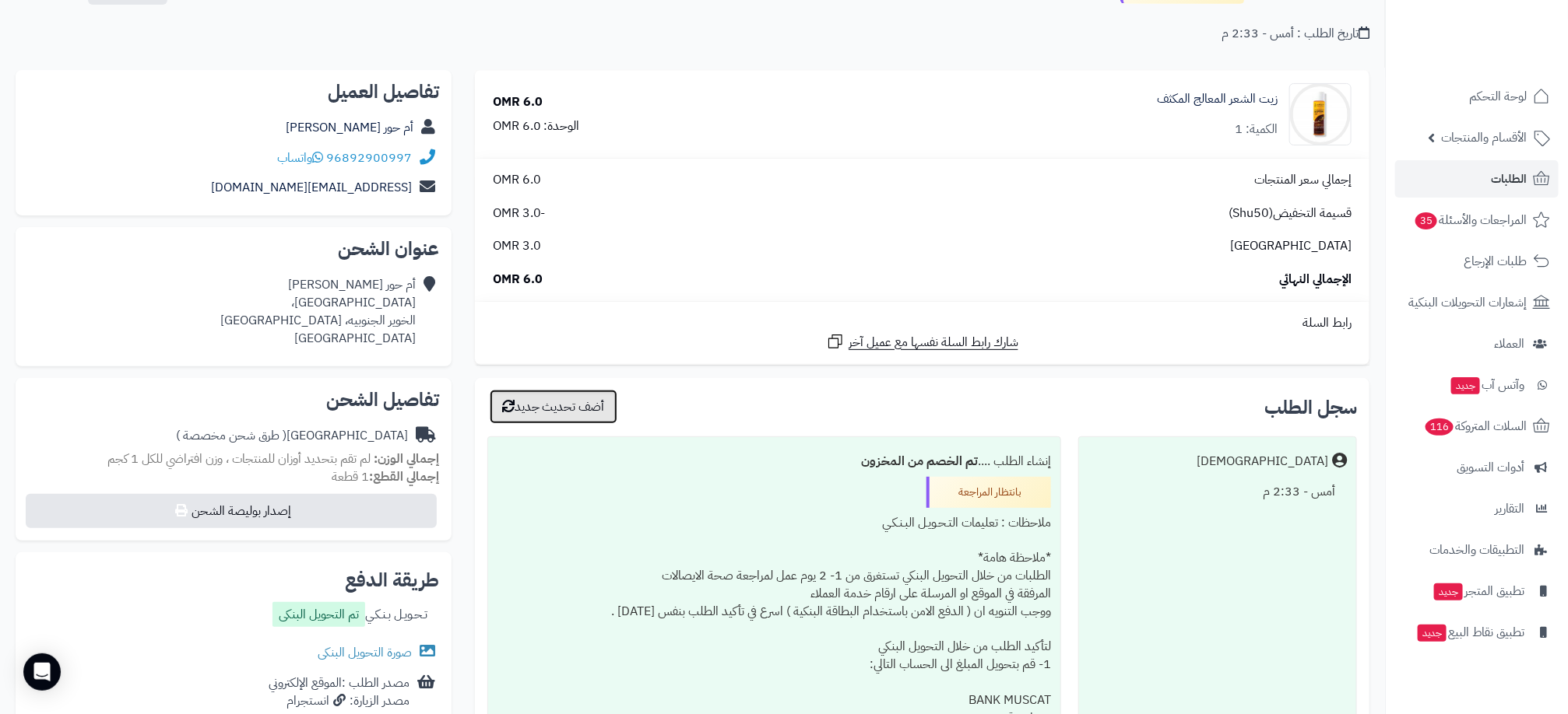
click at [549, 411] on button "أضف تحديث جديد" at bounding box center [553, 407] width 128 height 34
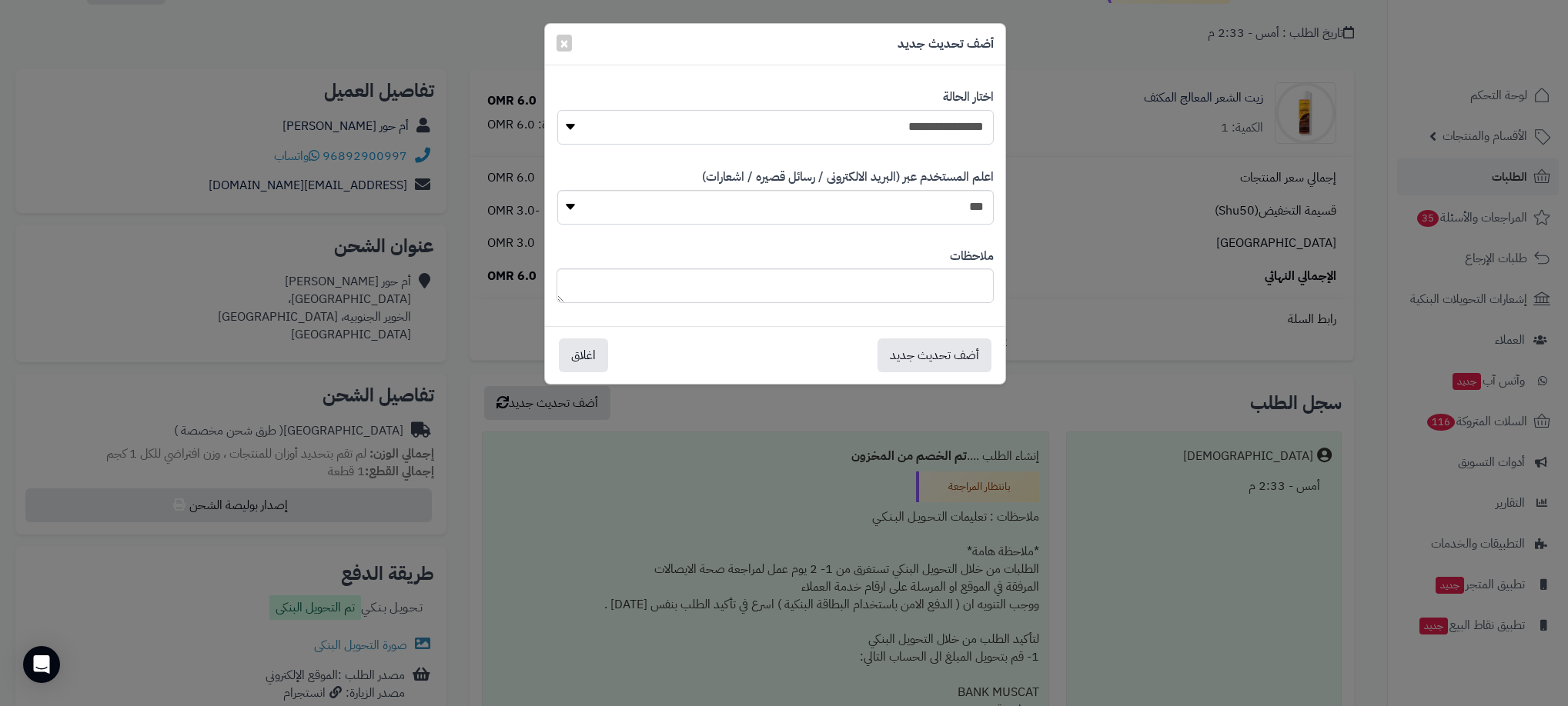
click at [819, 129] on select "**********" at bounding box center [775, 128] width 436 height 35
select select "**"
click at [557, 110] on select "**********" at bounding box center [775, 128] width 436 height 35
click at [908, 350] on button "أضف تحديث جديد" at bounding box center [935, 354] width 114 height 34
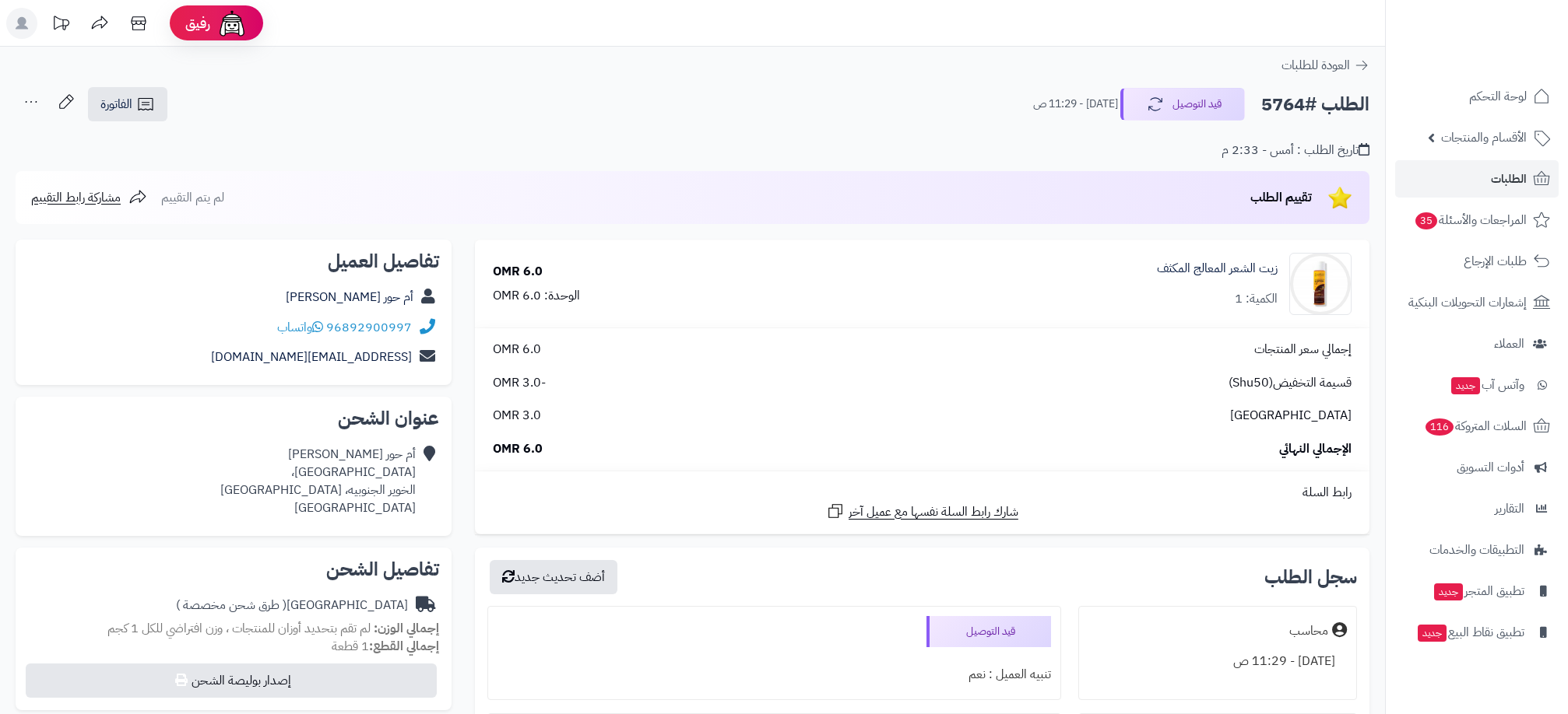
scroll to position [115, 0]
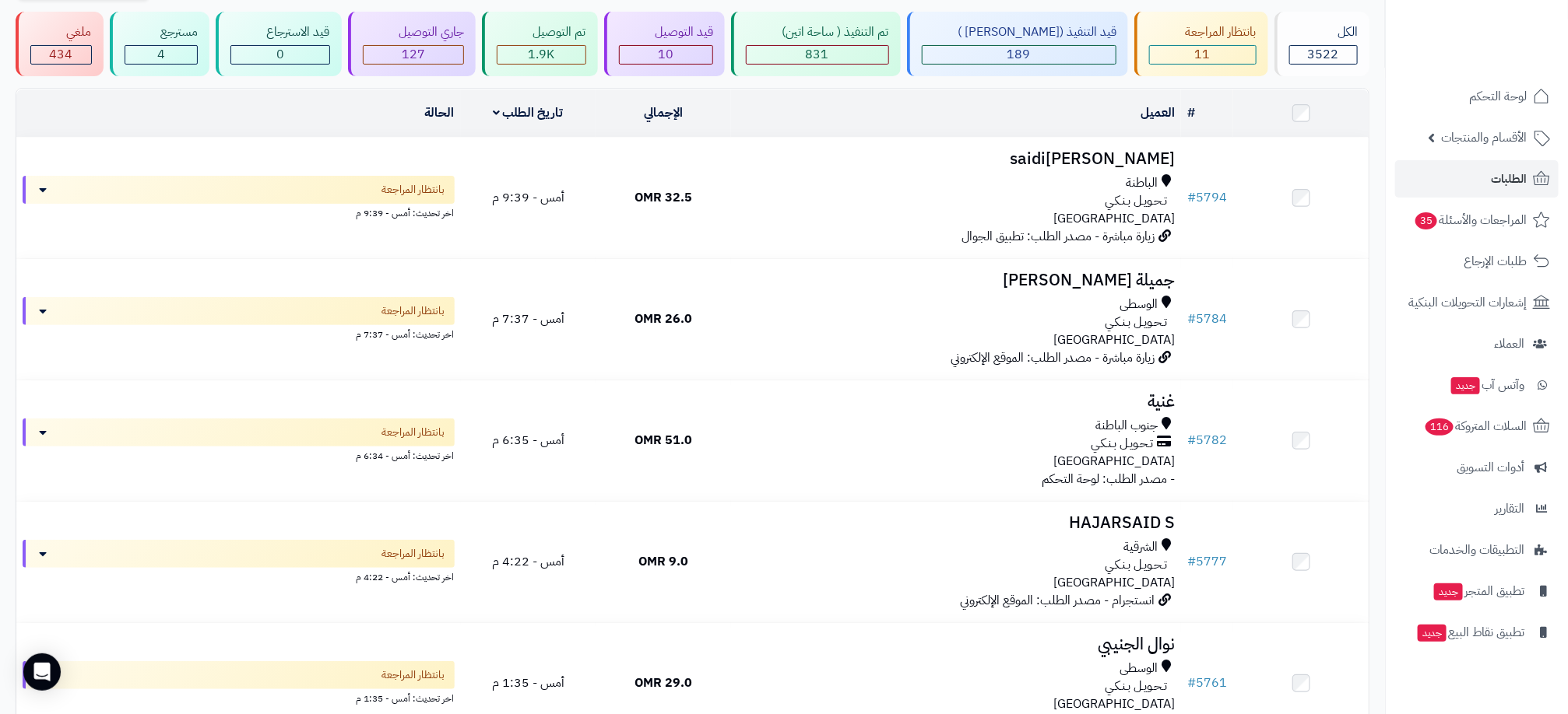
scroll to position [116, 0]
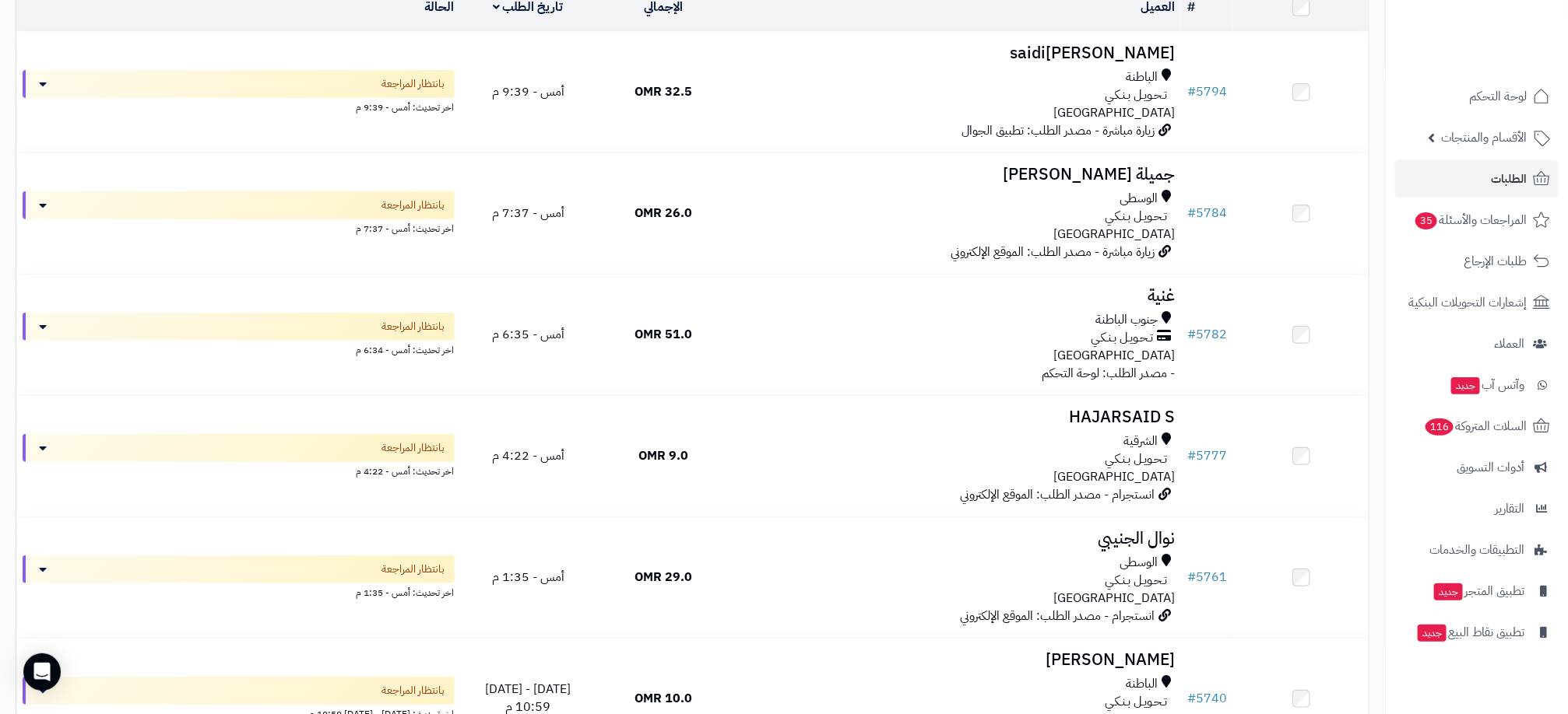
scroll to position [167, 0]
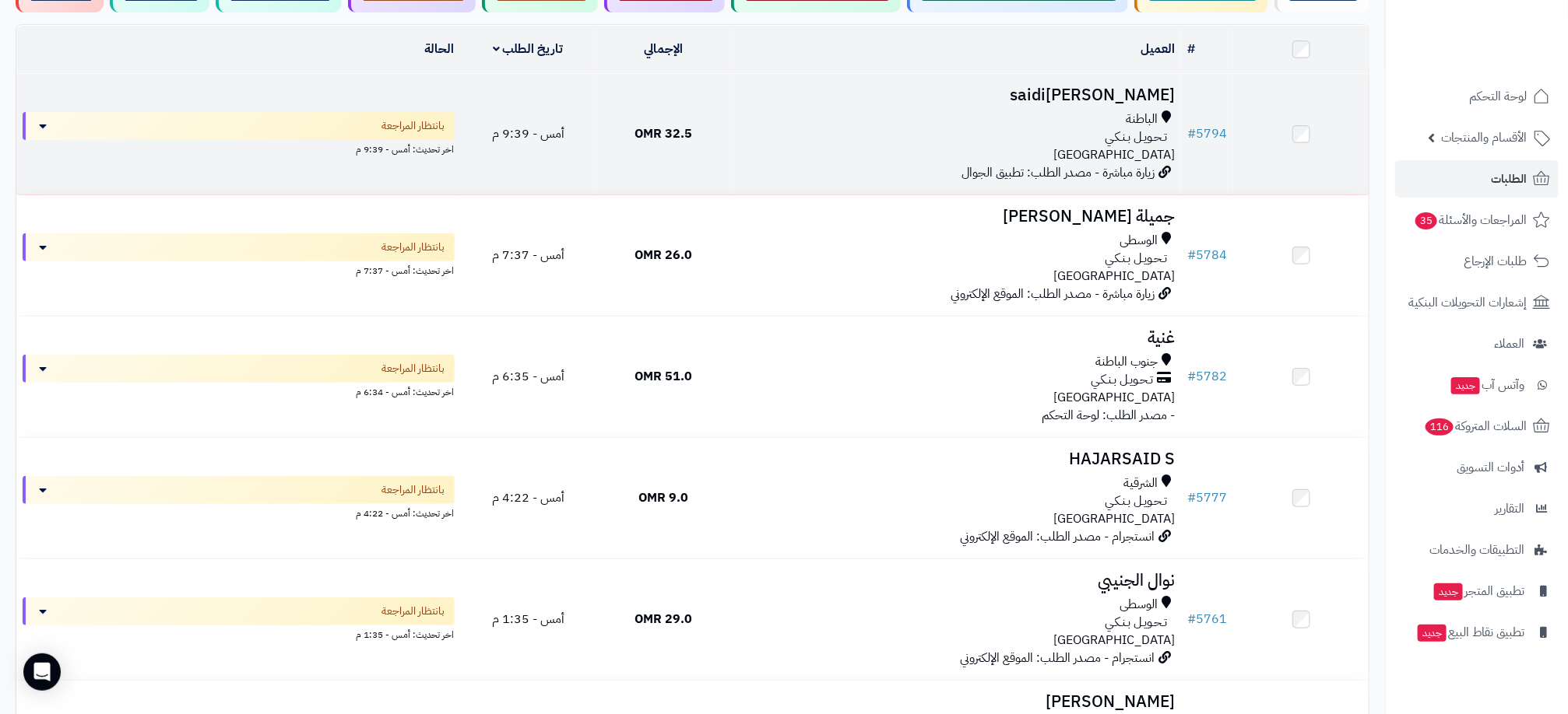
click at [696, 129] on td "32.5 OMR" at bounding box center [662, 134] width 135 height 121
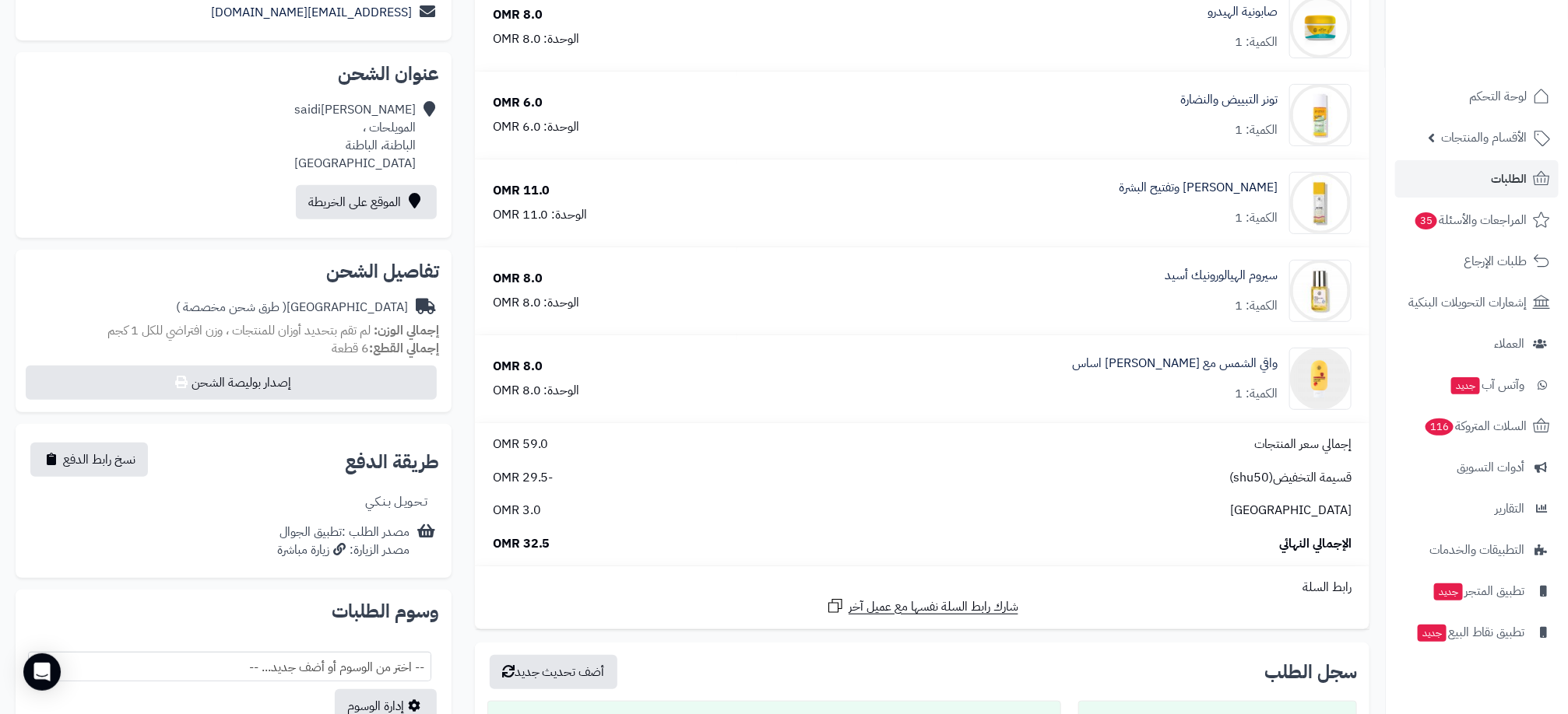
scroll to position [453, 0]
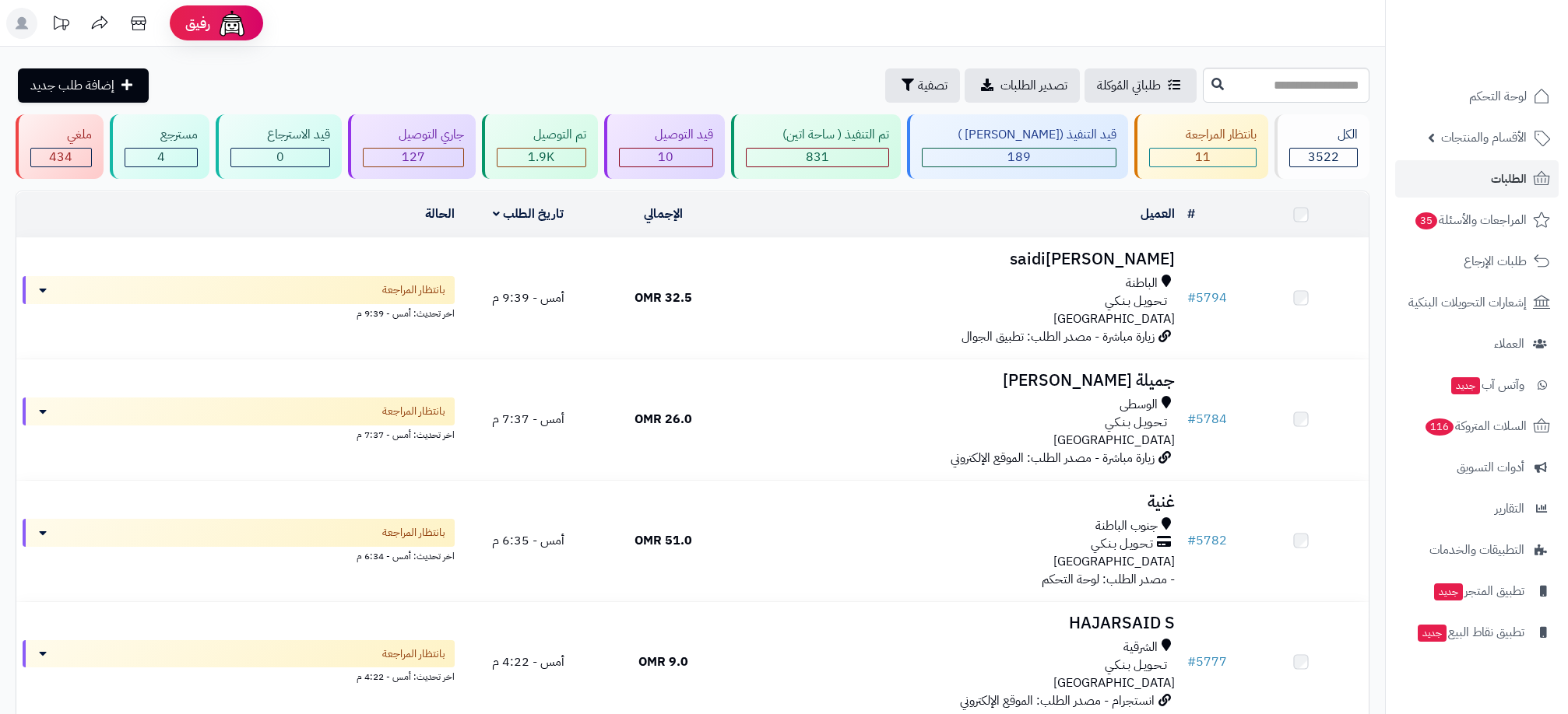
scroll to position [167, 0]
